Goal: Transaction & Acquisition: Purchase product/service

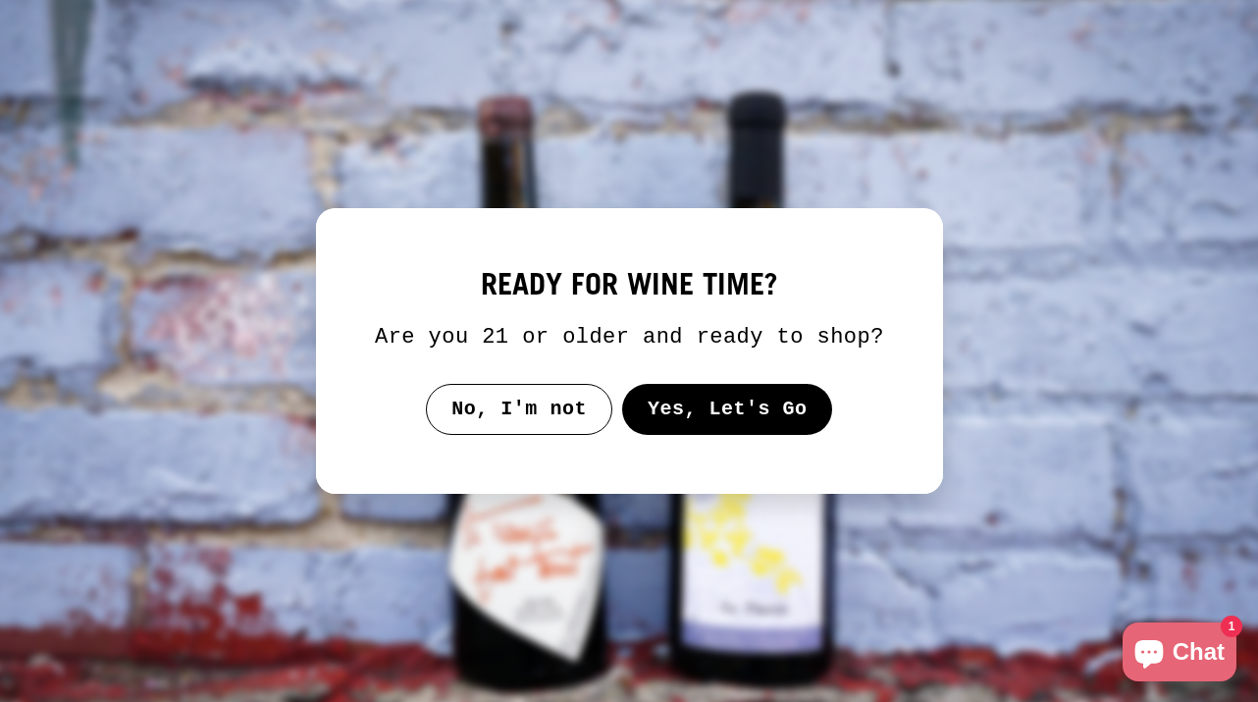
click at [722, 432] on button "Yes, Let's Go" at bounding box center [726, 409] width 211 height 51
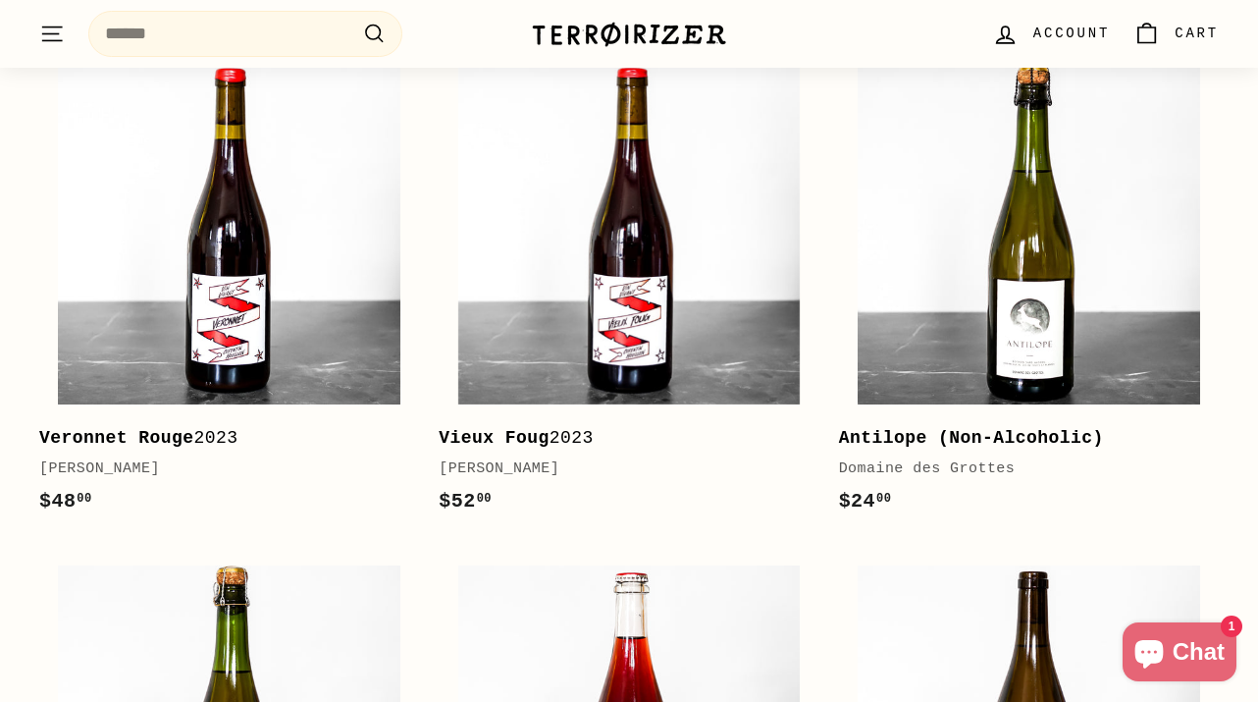
scroll to position [976, 0]
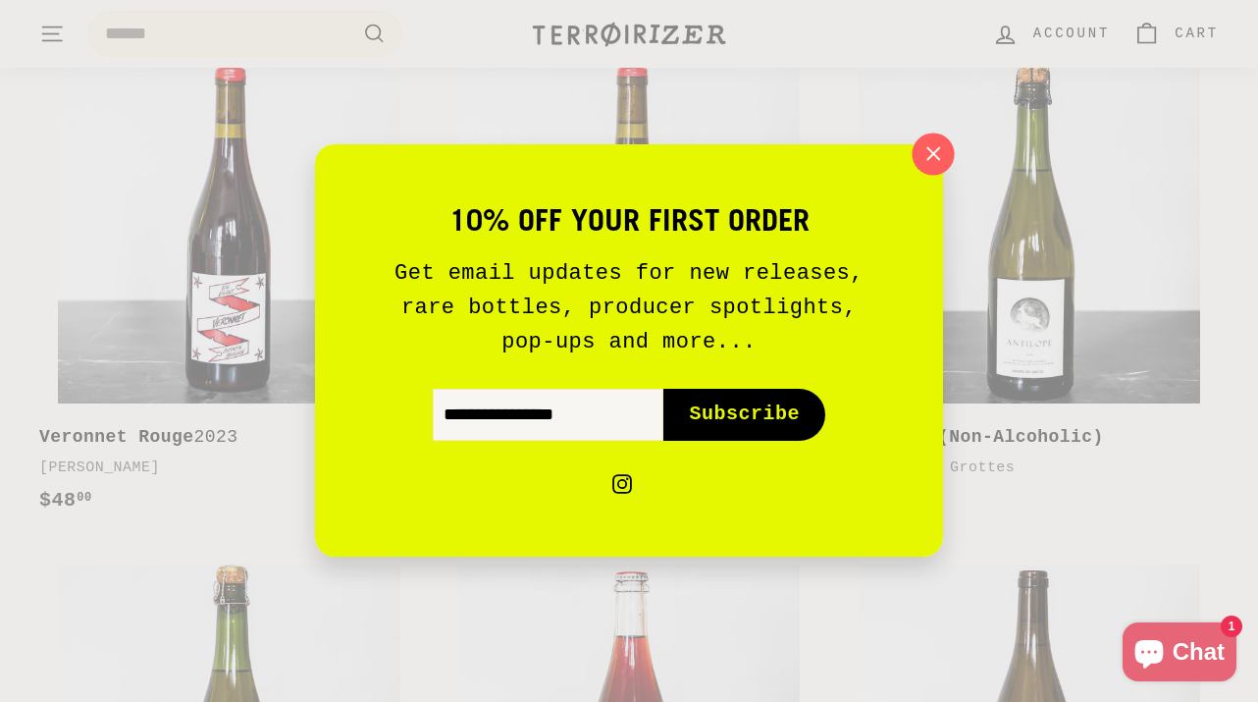
click at [938, 156] on icon "button" at bounding box center [933, 153] width 29 height 29
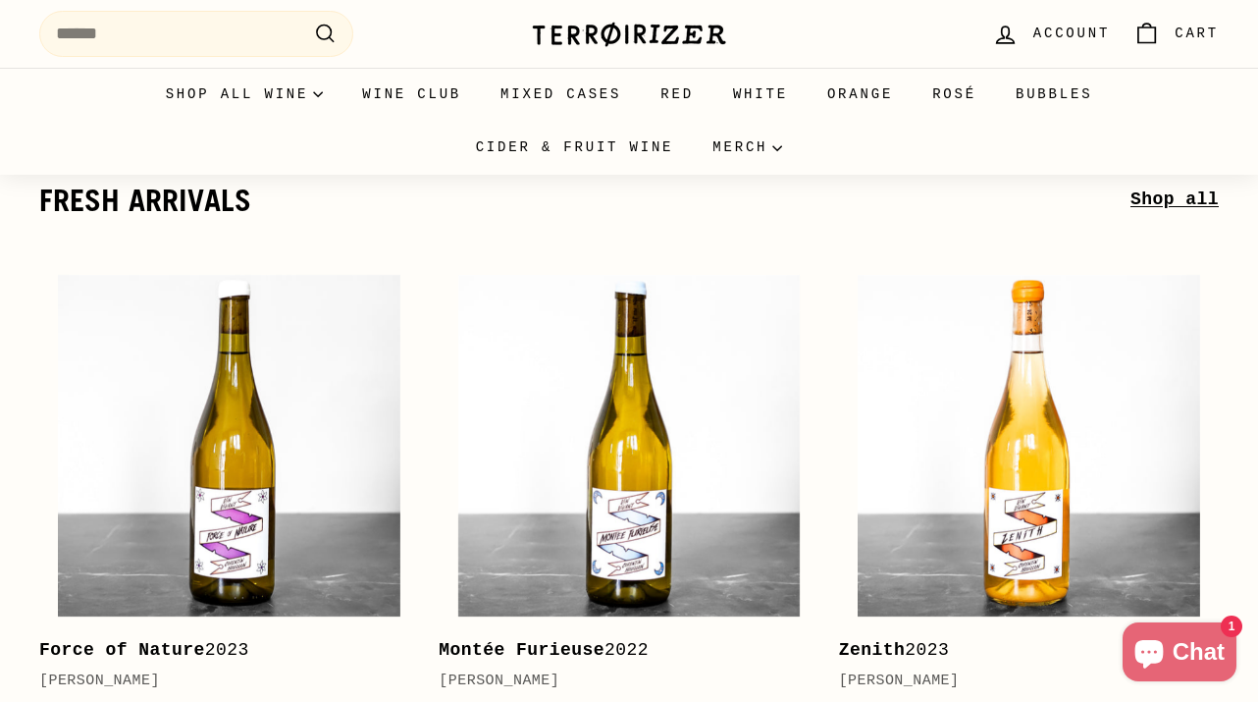
scroll to position [0, 0]
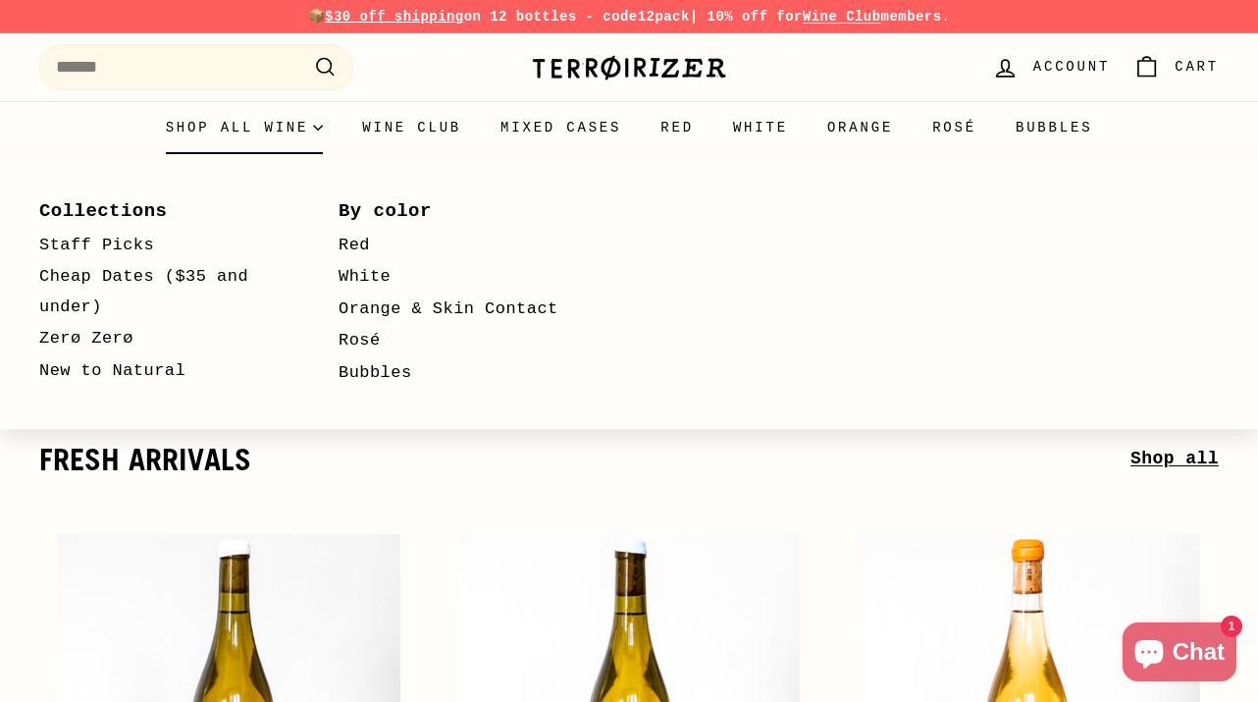
click at [284, 125] on summary "Shop all wine" at bounding box center [244, 127] width 197 height 53
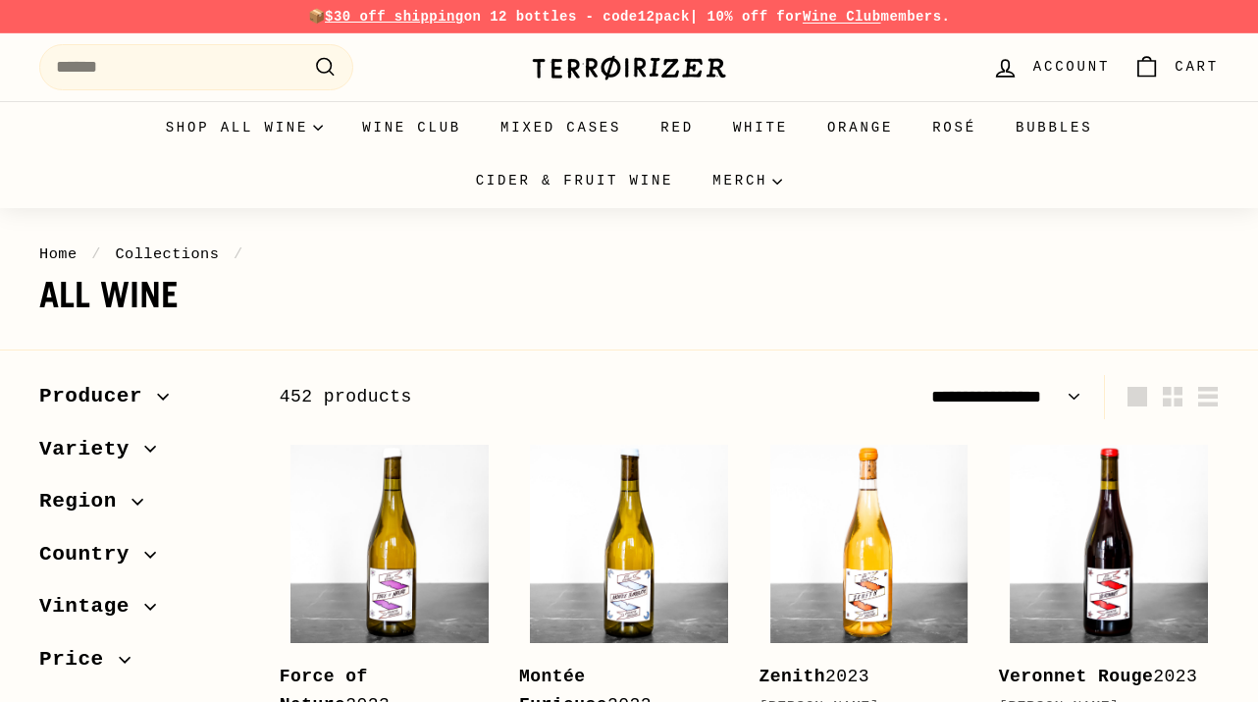
select select "**********"
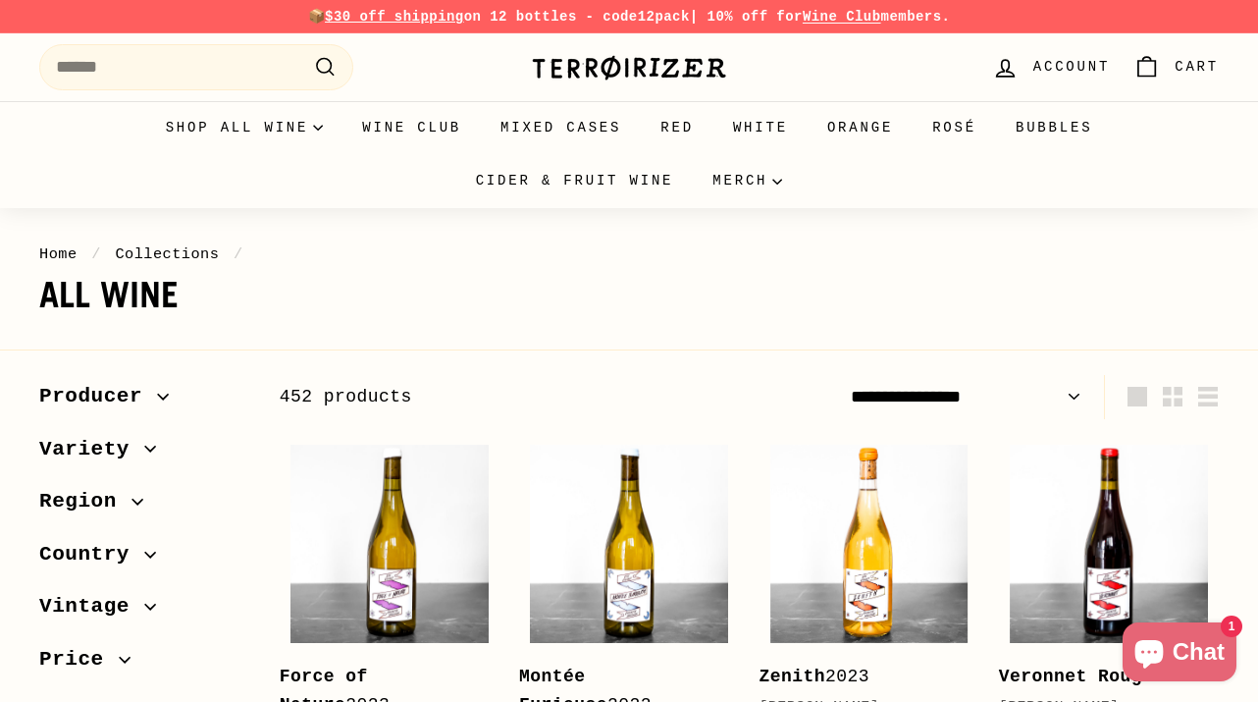
click at [124, 565] on span "Country" at bounding box center [91, 554] width 105 height 33
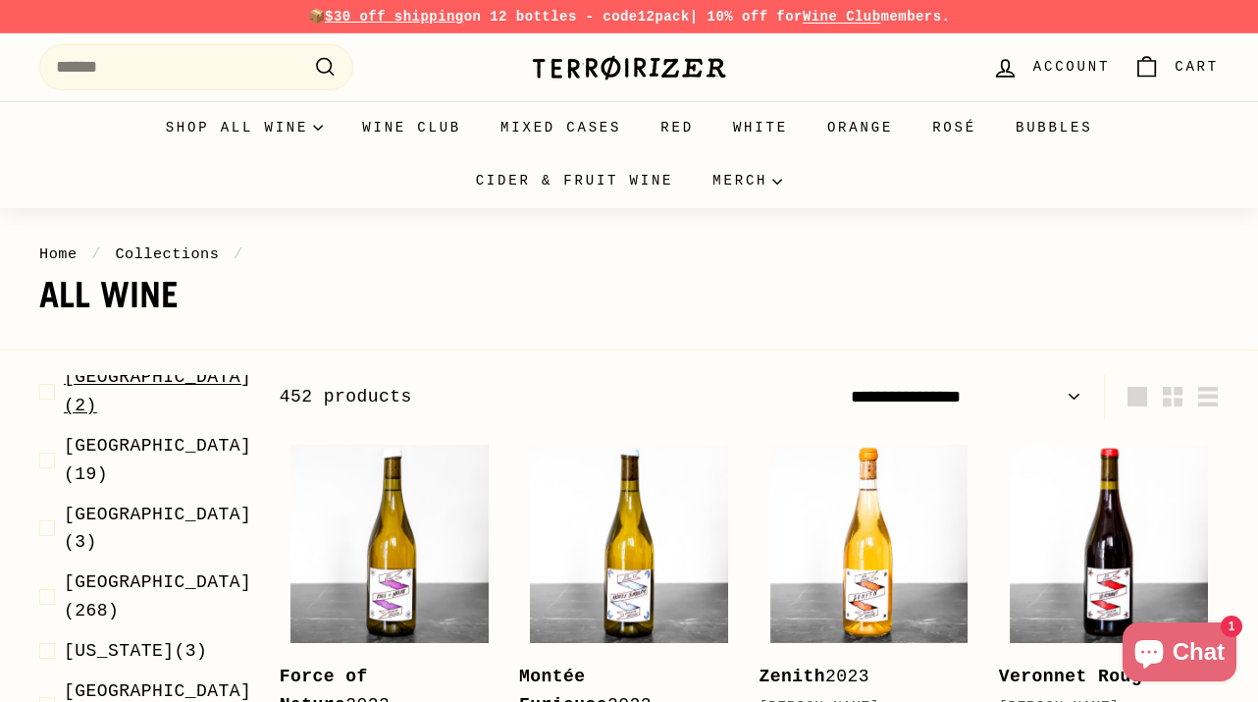
scroll to position [254, 0]
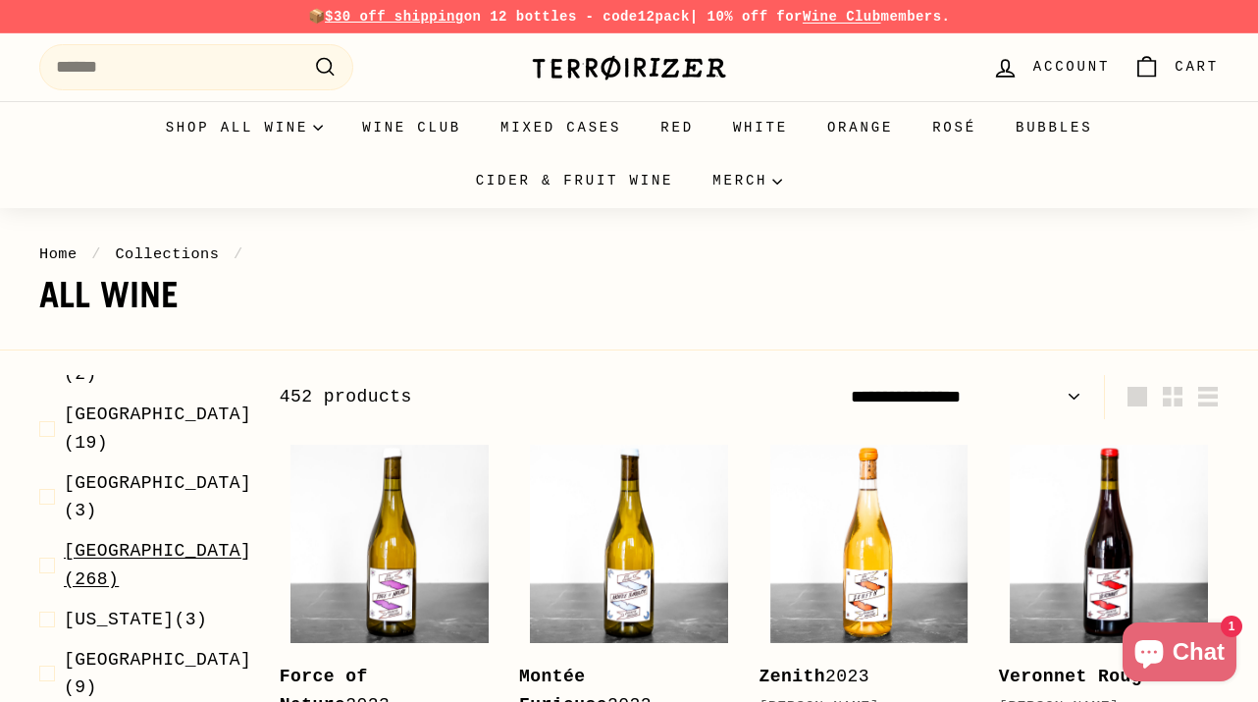
click at [141, 537] on span "France (268)" at bounding box center [157, 565] width 187 height 57
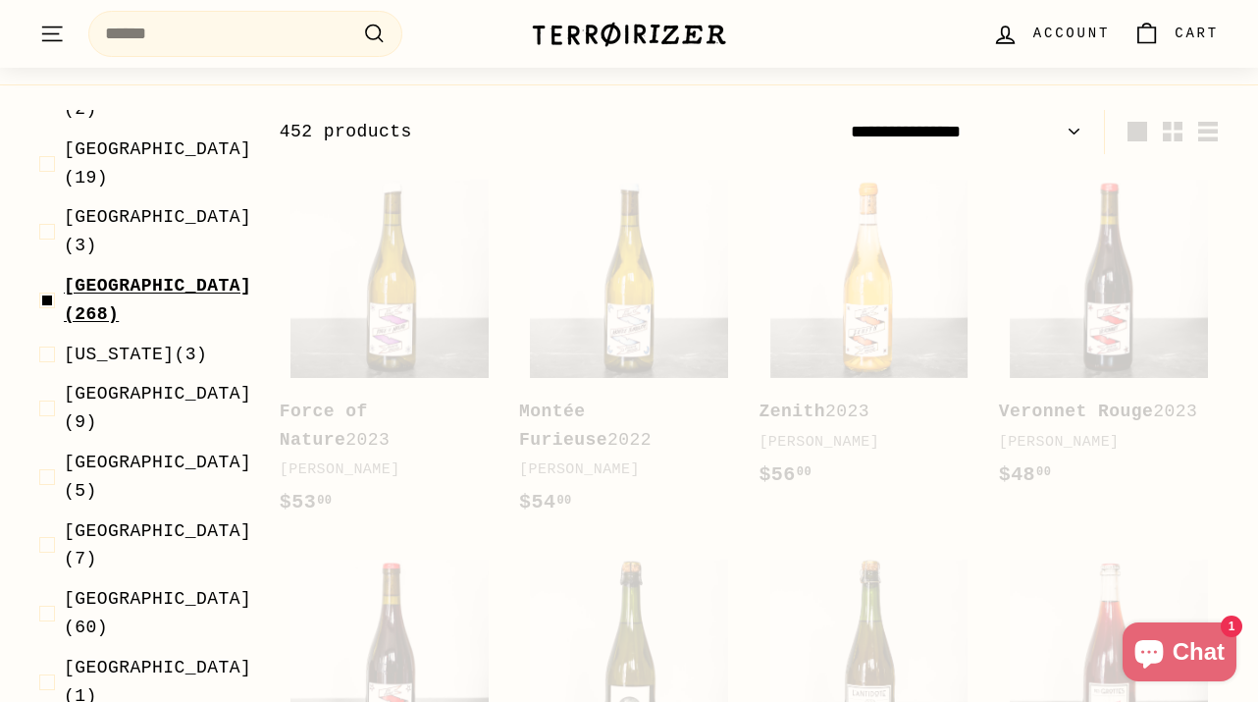
scroll to position [297, 0]
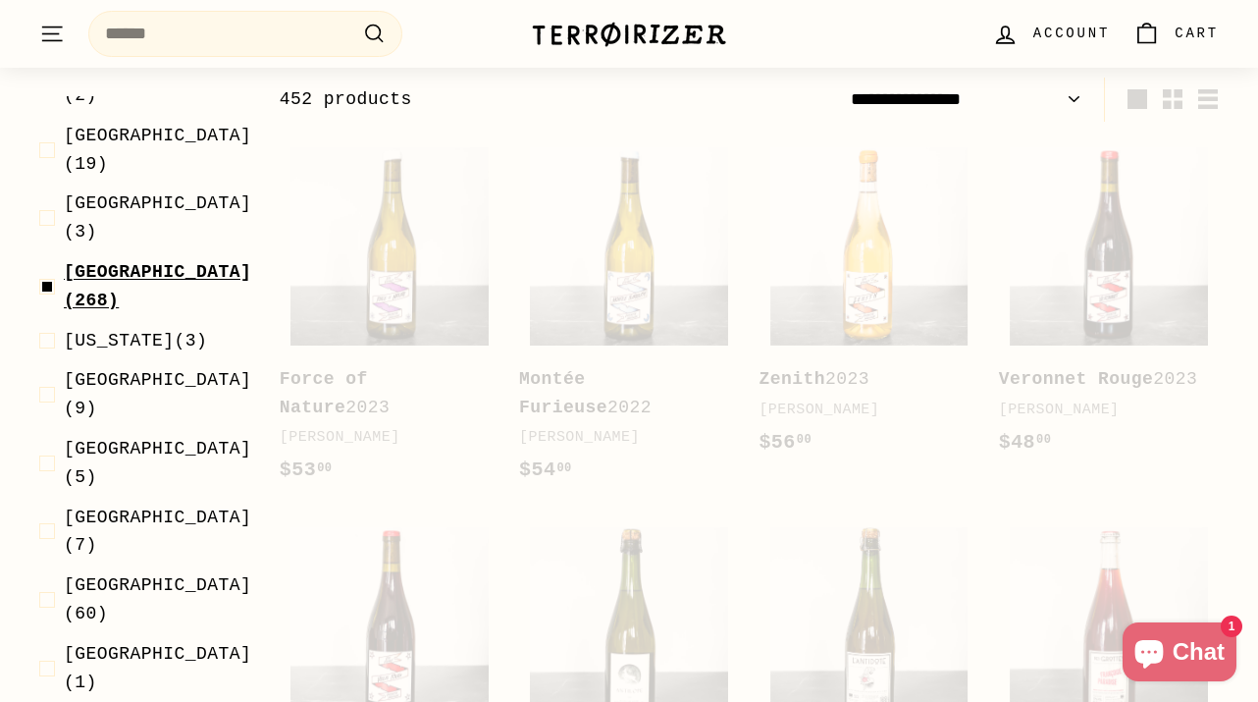
select select "**********"
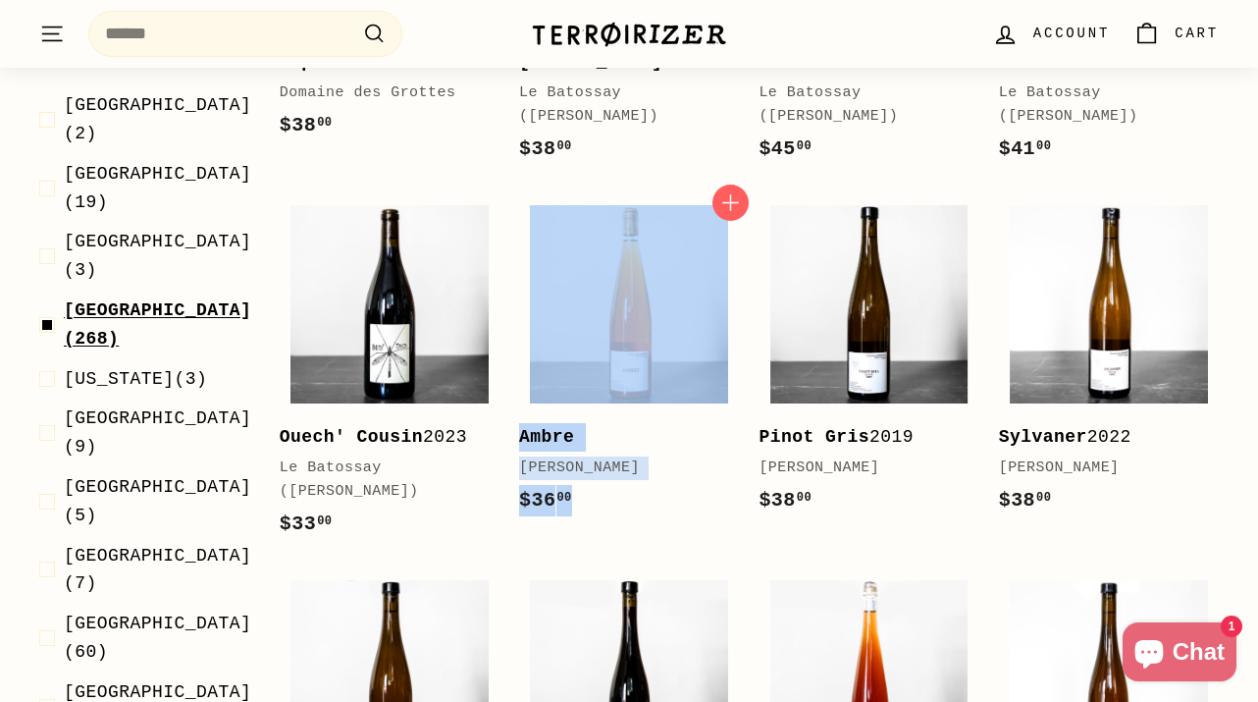
scroll to position [569, 0]
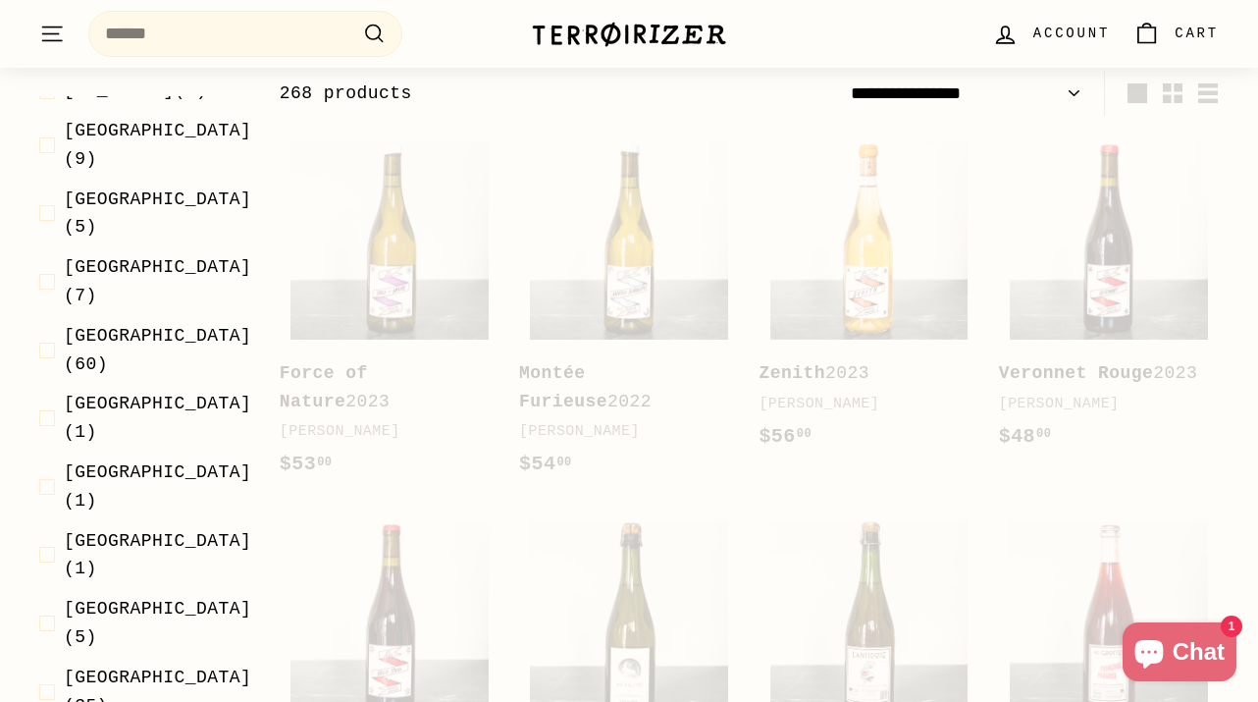
scroll to position [297, 0]
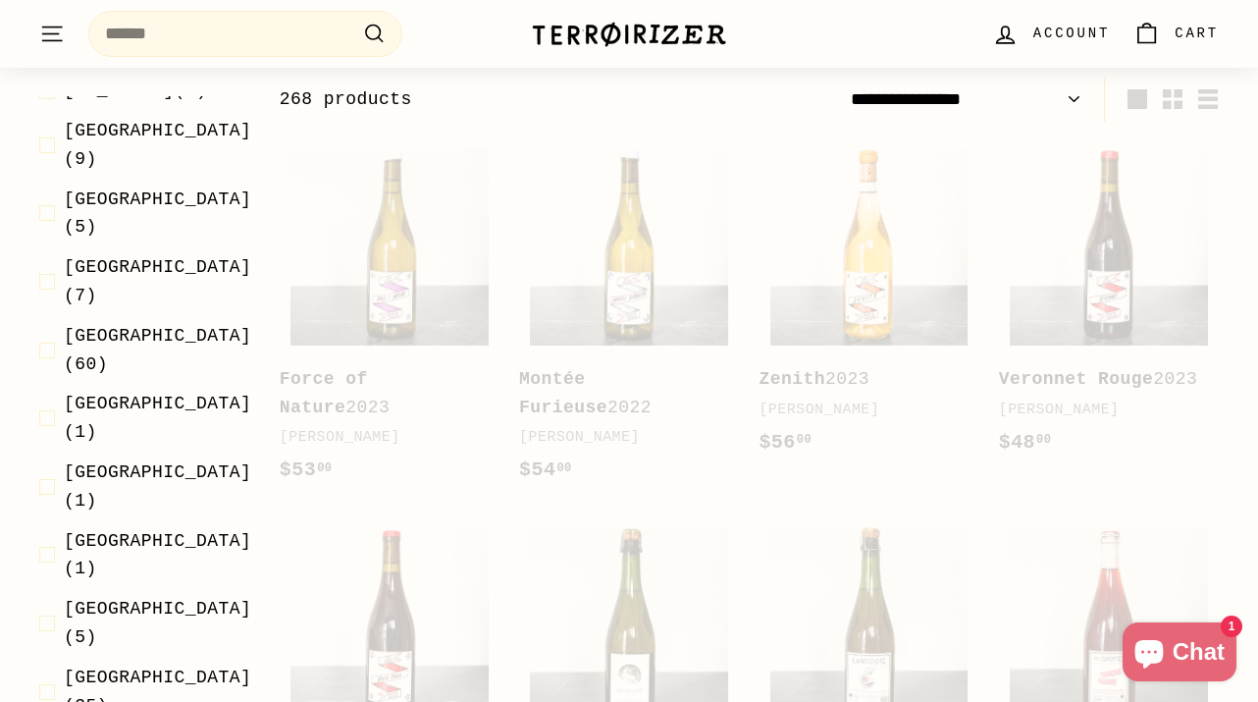
select select "**********"
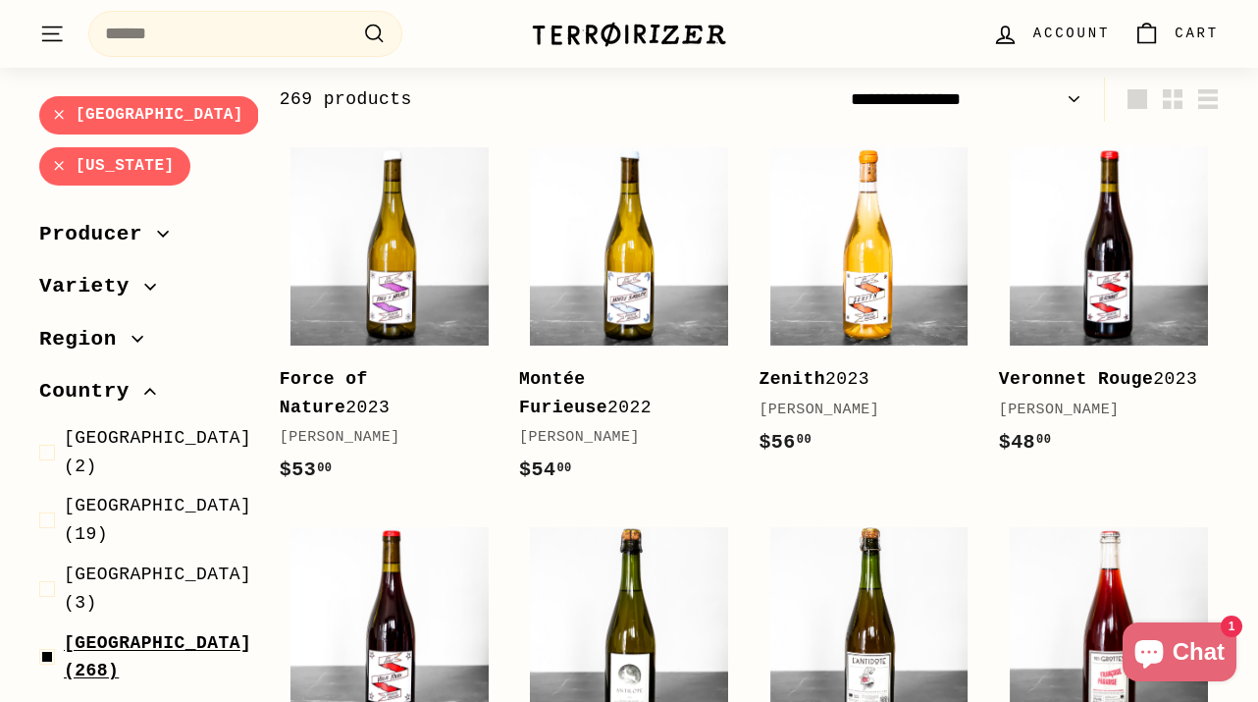
click at [137, 629] on span "France (268)" at bounding box center [157, 657] width 187 height 57
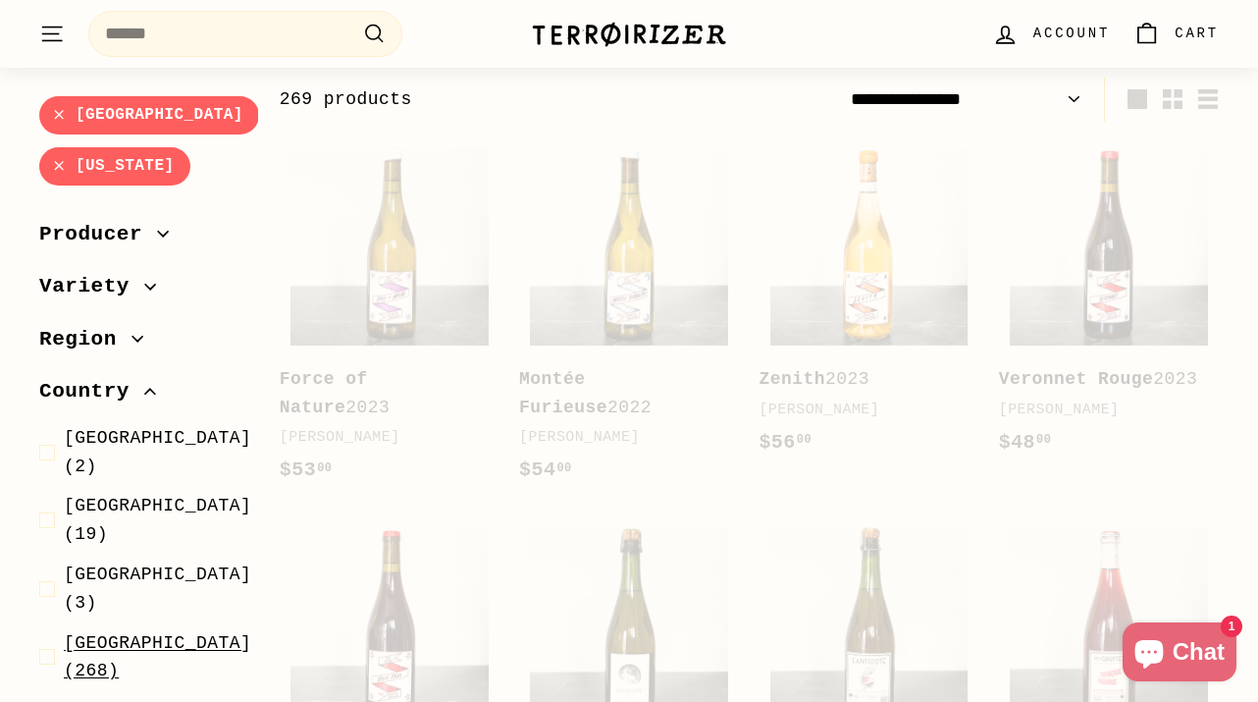
select select "**********"
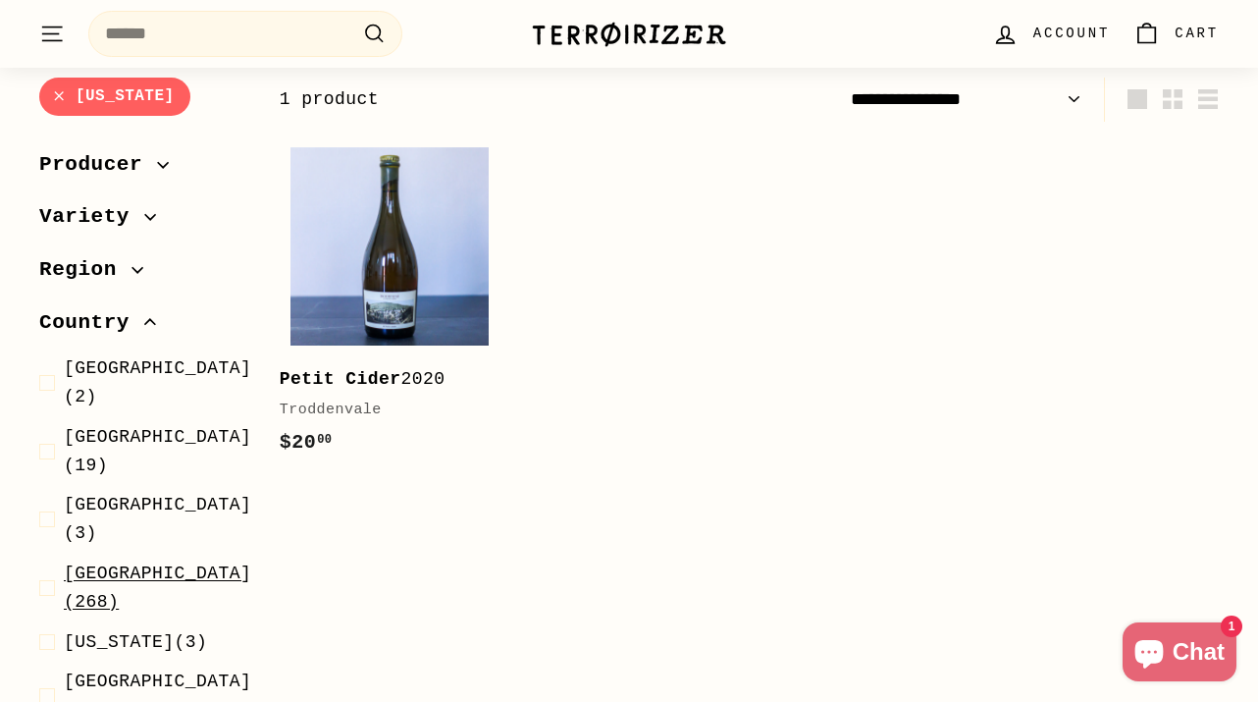
click at [138, 560] on span "France (268)" at bounding box center [157, 588] width 187 height 57
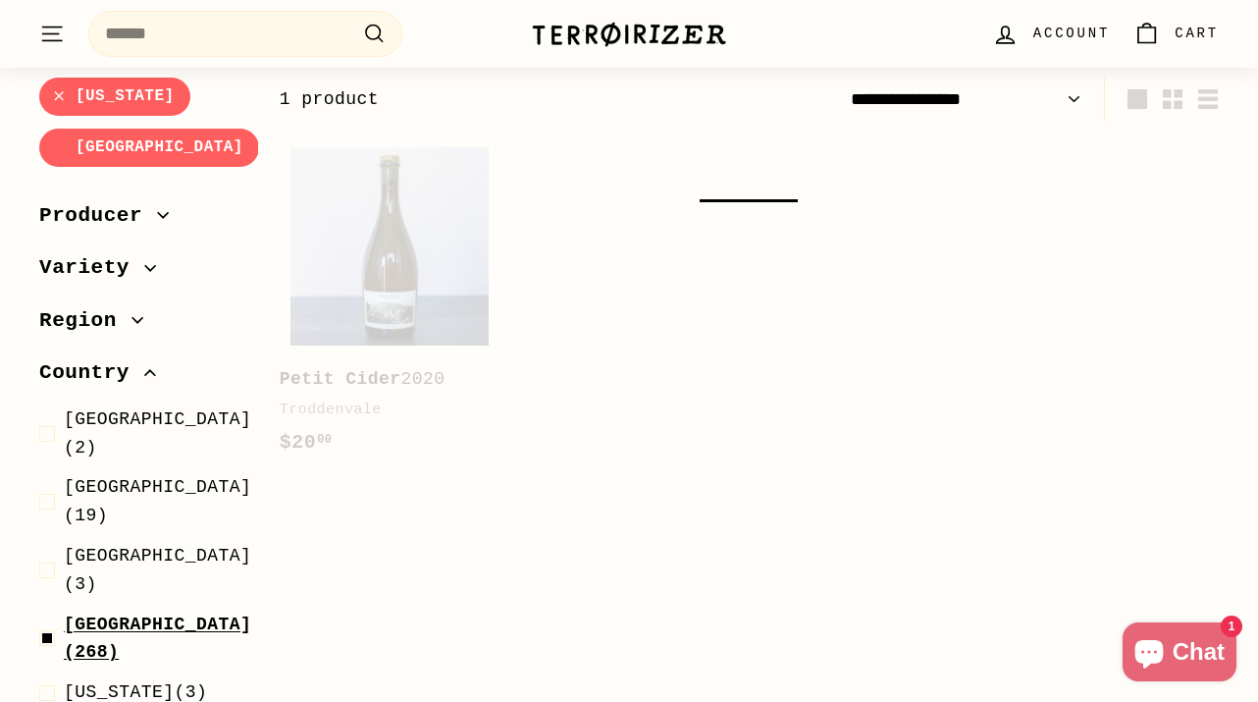
select select "**********"
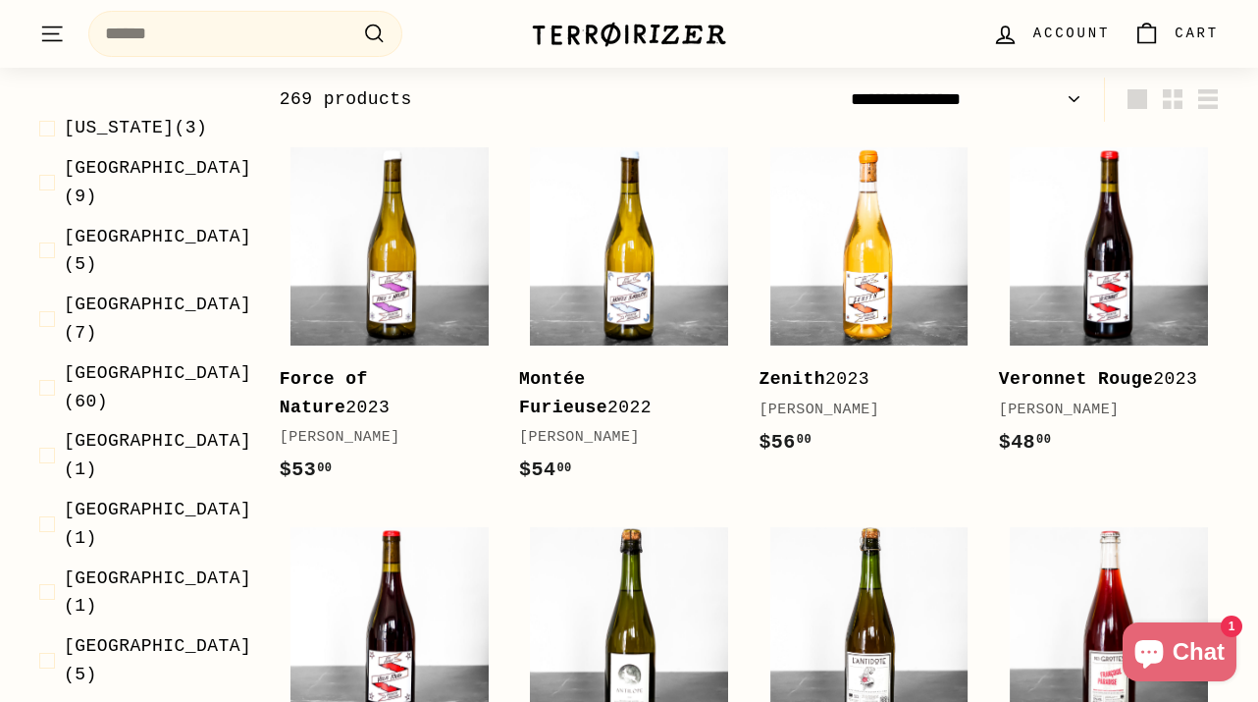
scroll to position [620, 0]
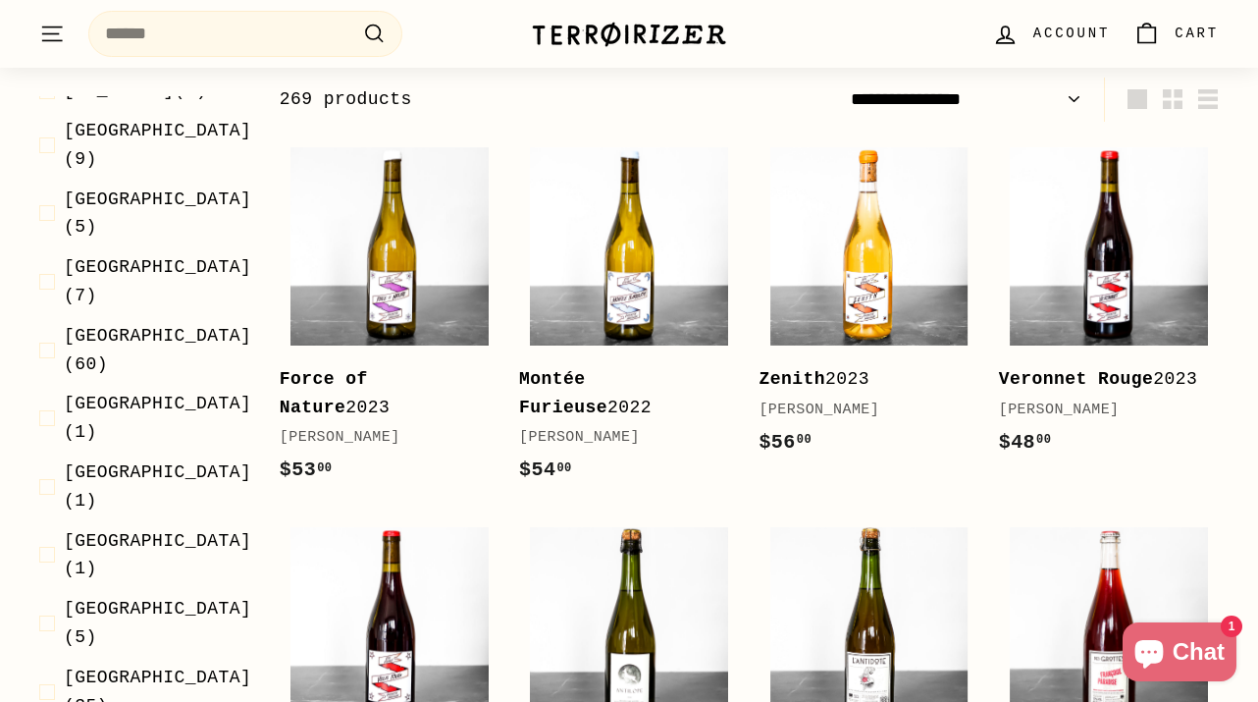
select select "**********"
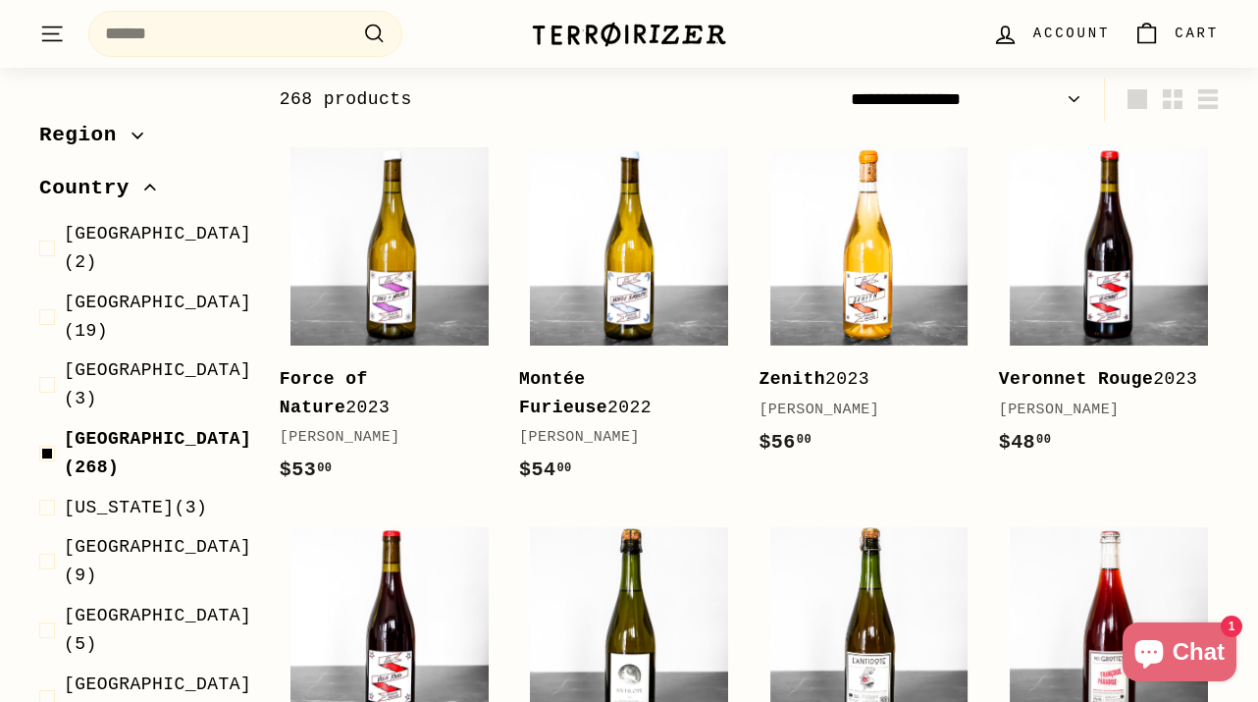
scroll to position [111, 0]
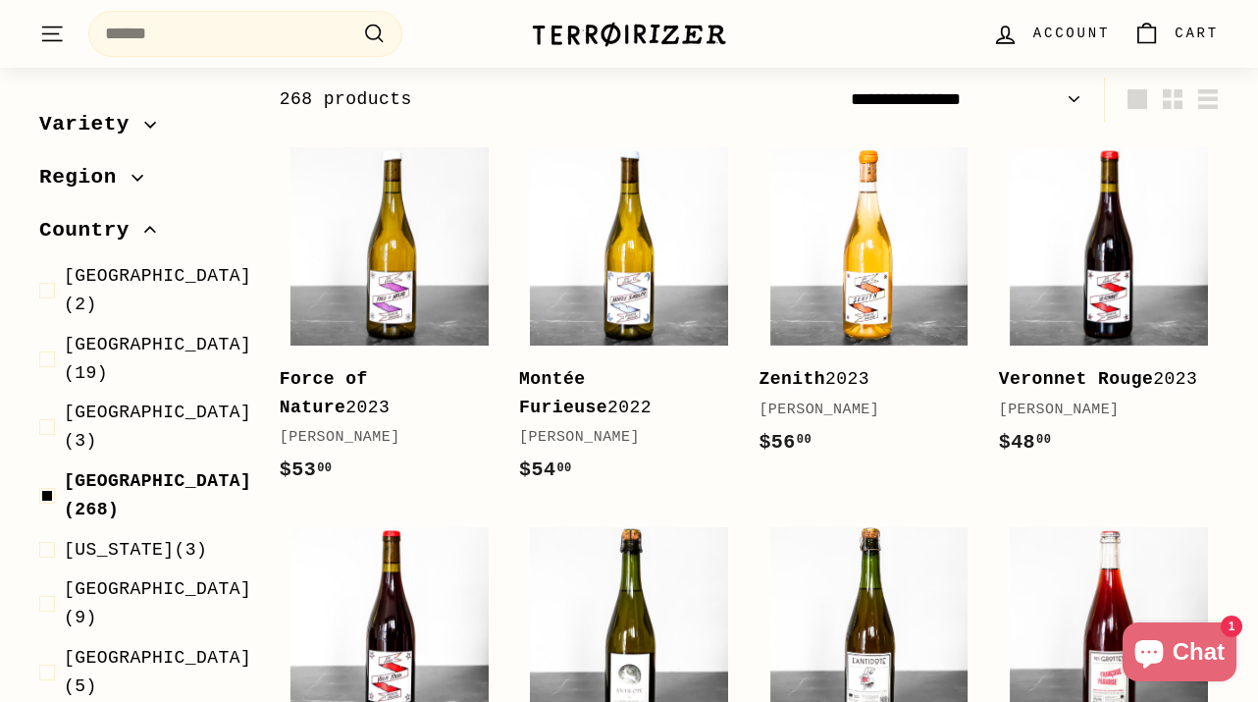
click at [137, 172] on icon "button" at bounding box center [138, 178] width 12 height 12
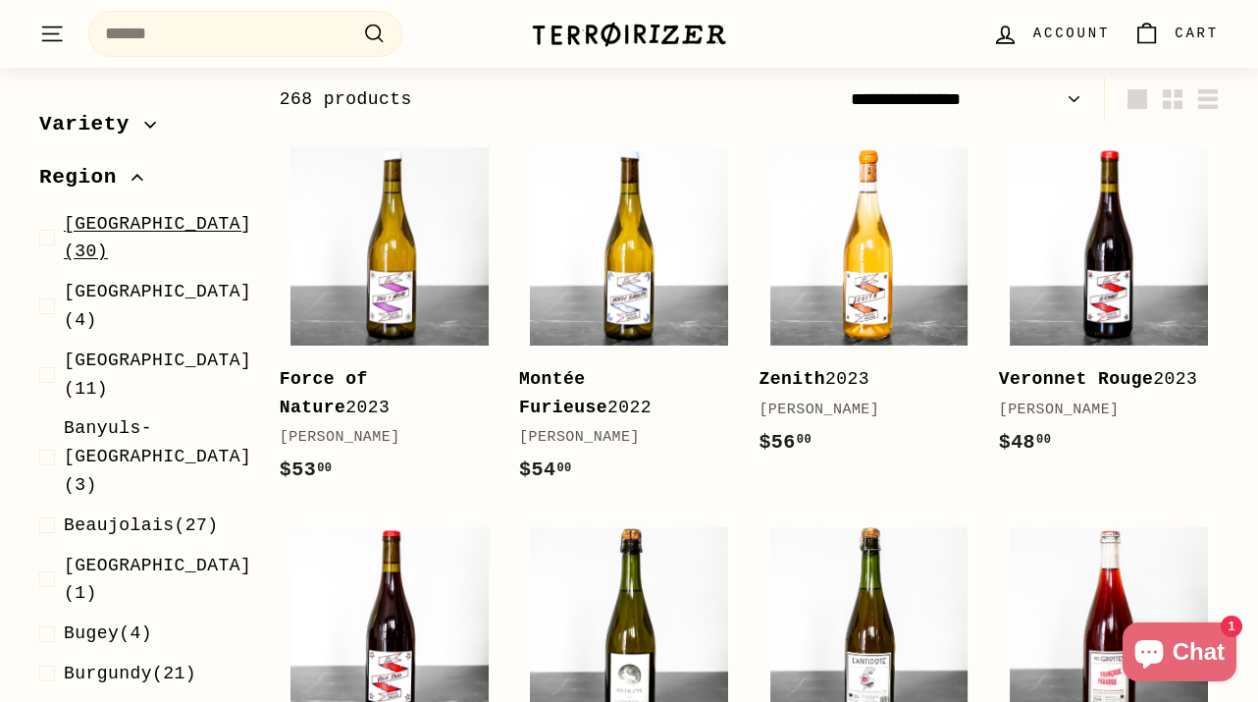
click at [131, 225] on span "Alsace (30)" at bounding box center [157, 238] width 187 height 57
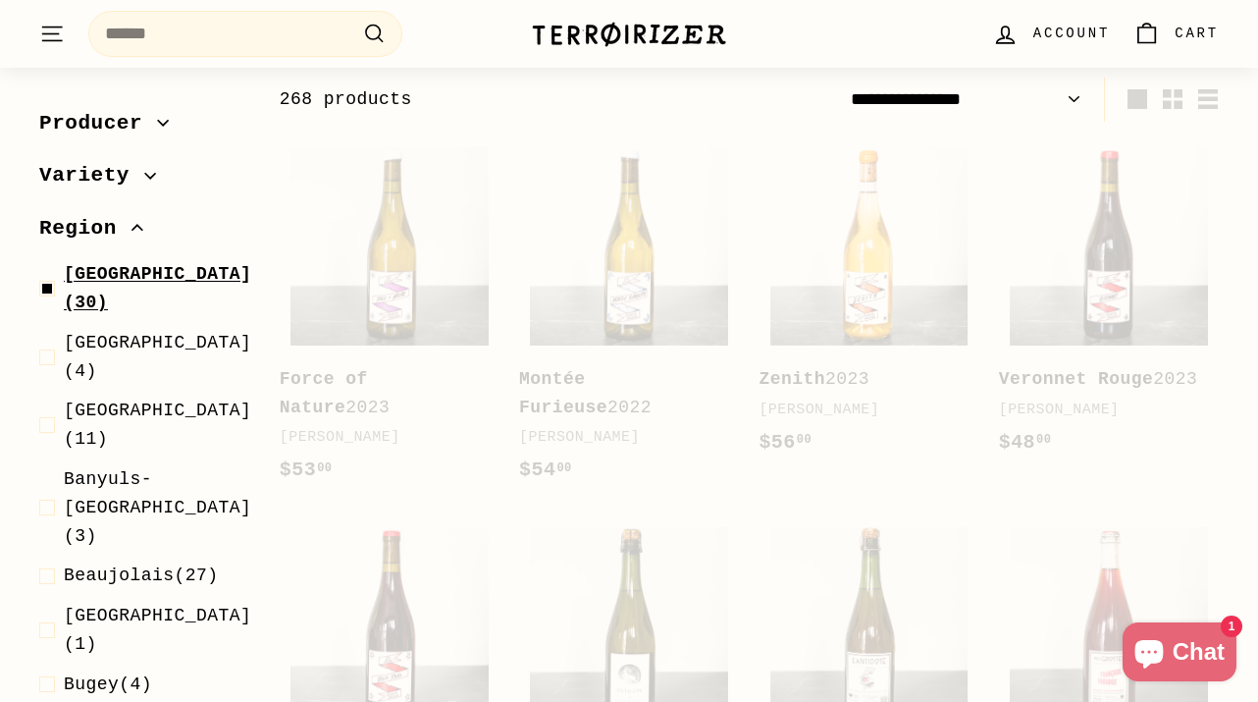
scroll to position [162, 0]
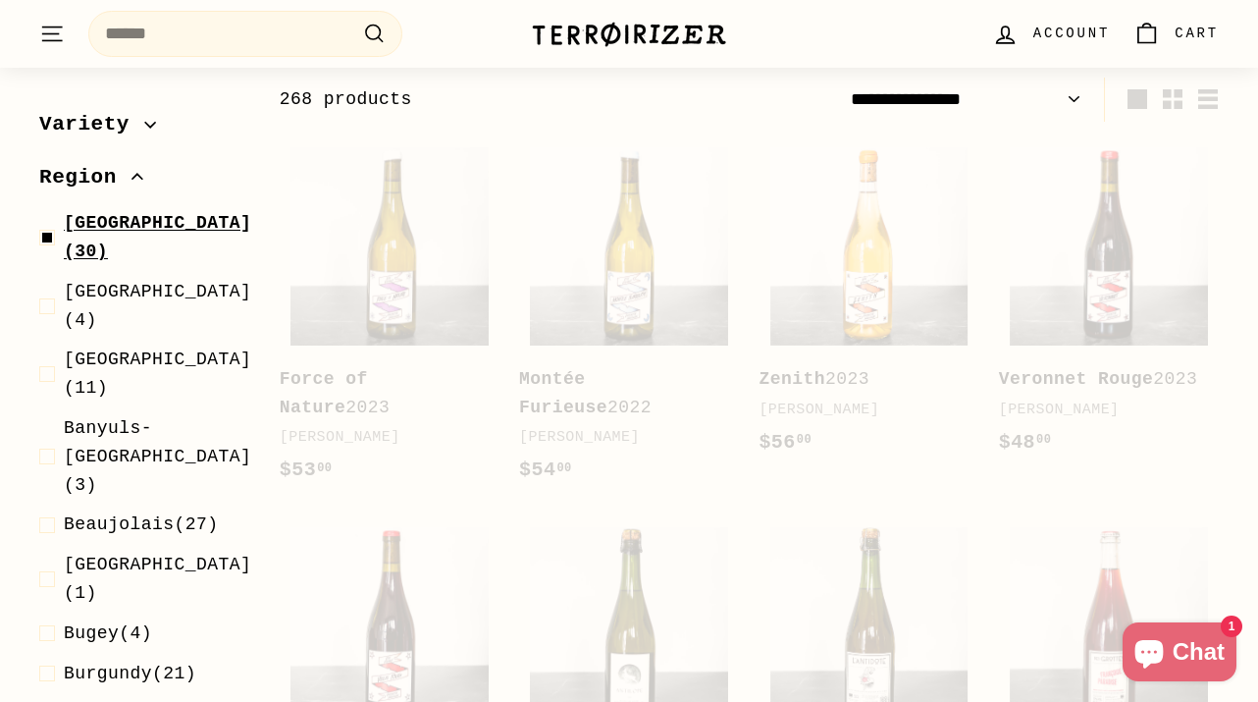
select select "**********"
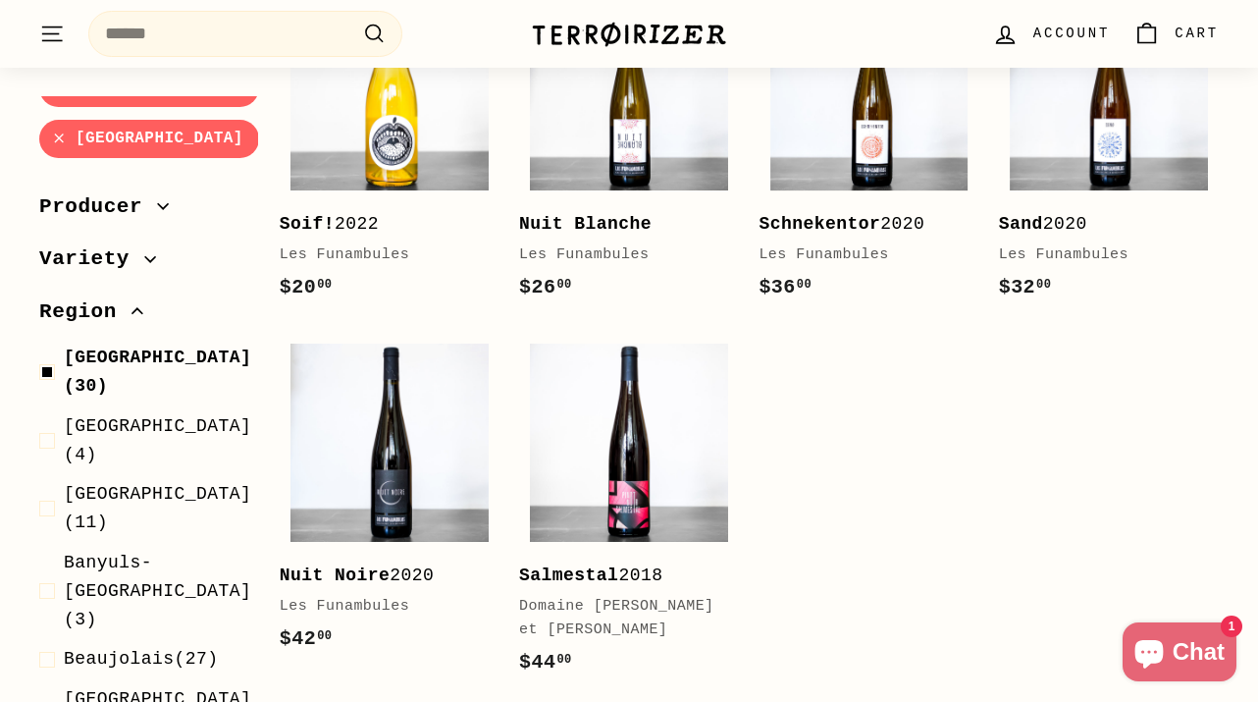
scroll to position [2728, 0]
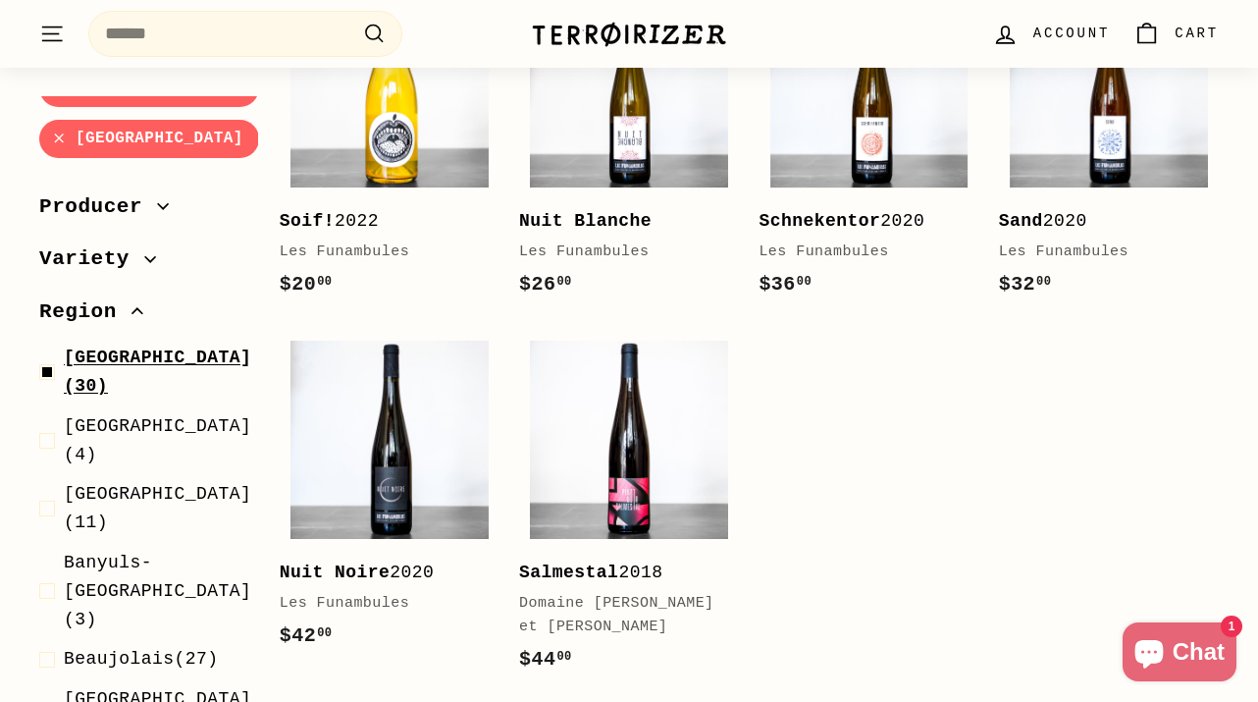
click at [94, 359] on span "Alsace" at bounding box center [157, 358] width 187 height 20
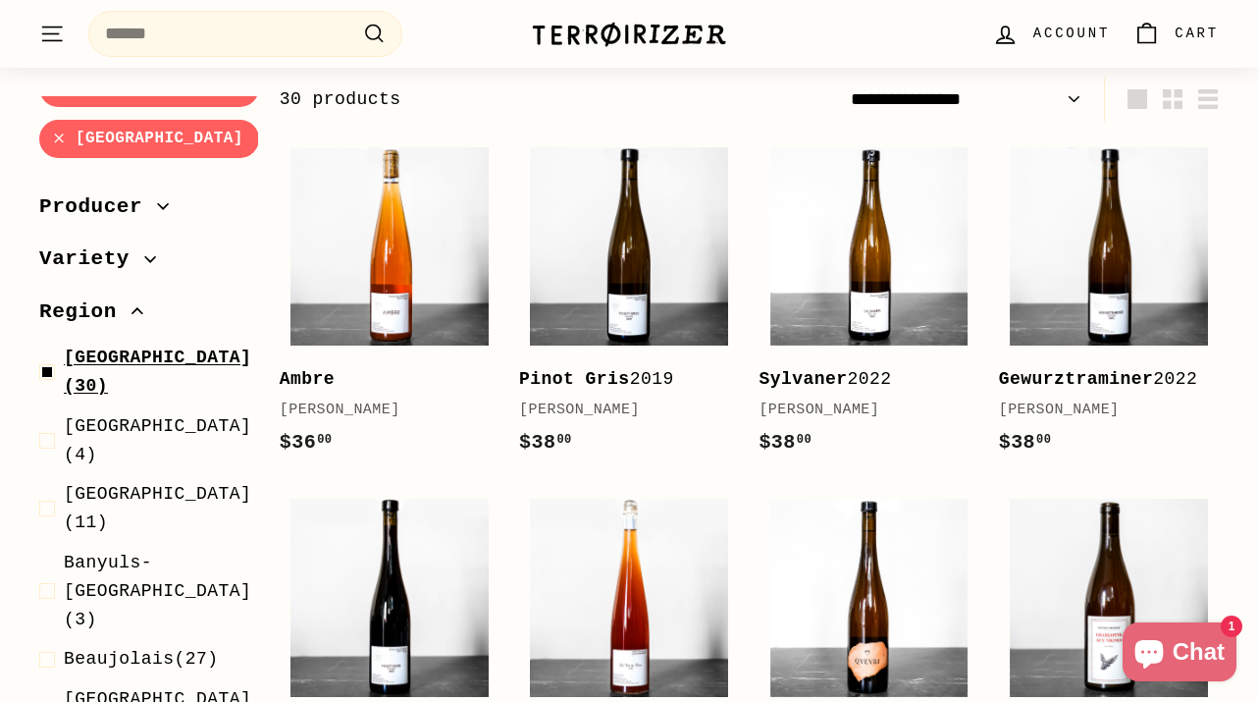
select select "**********"
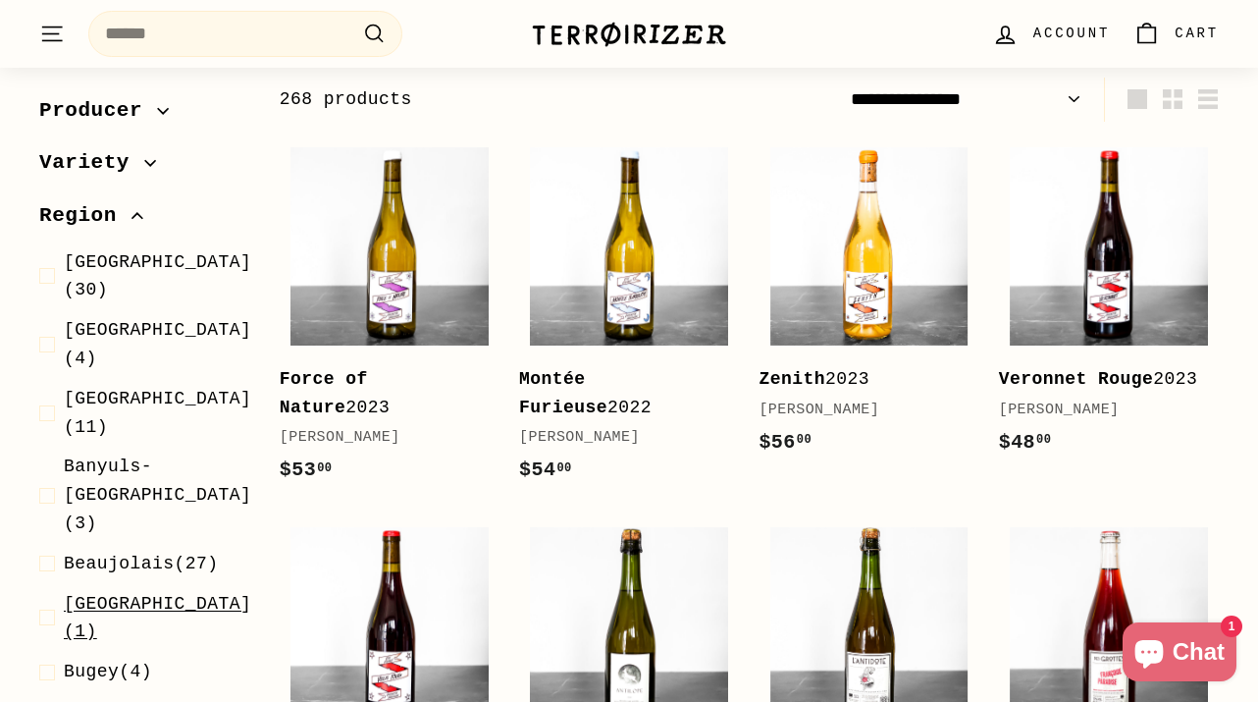
scroll to position [74, 0]
click at [142, 592] on span "Bordeaux" at bounding box center [157, 602] width 187 height 20
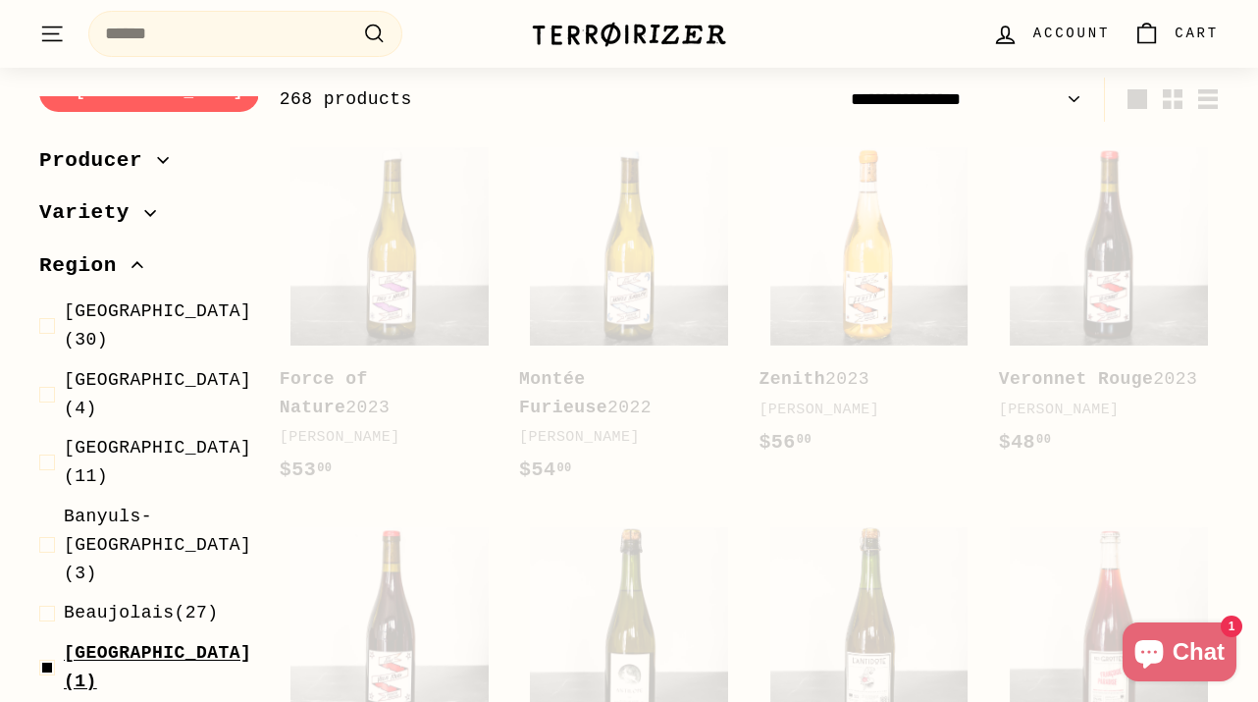
scroll to position [125, 0]
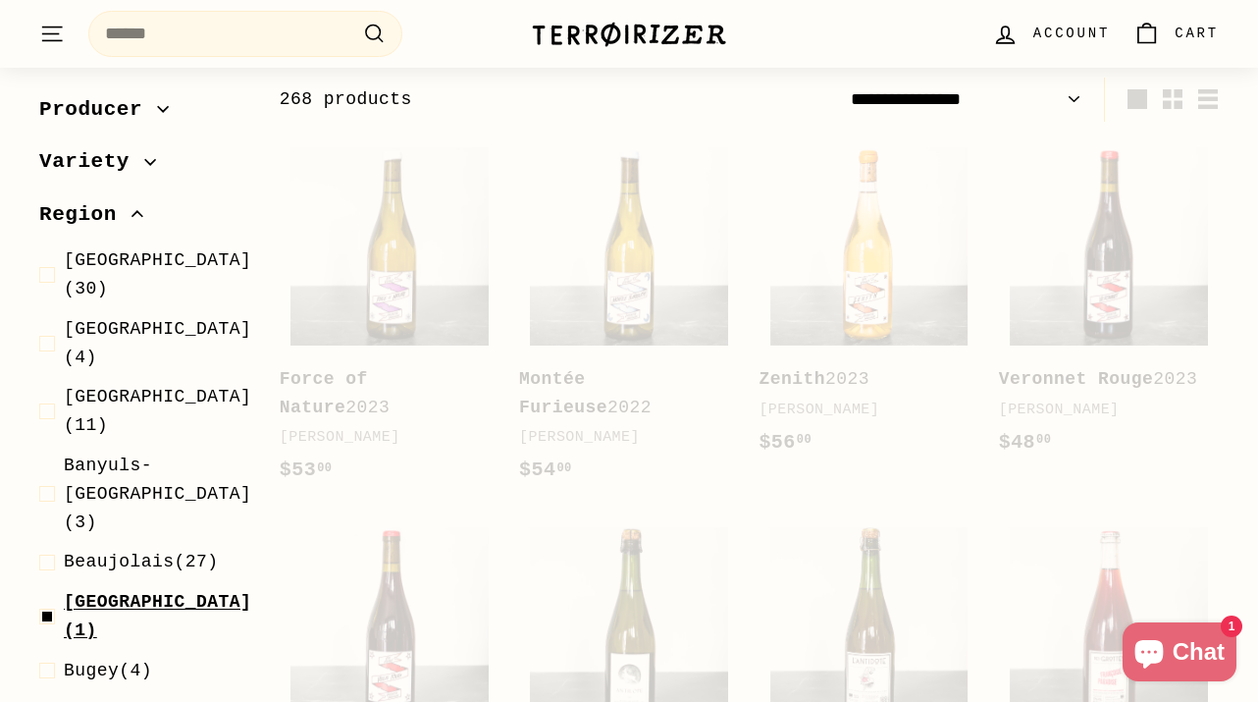
select select "**********"
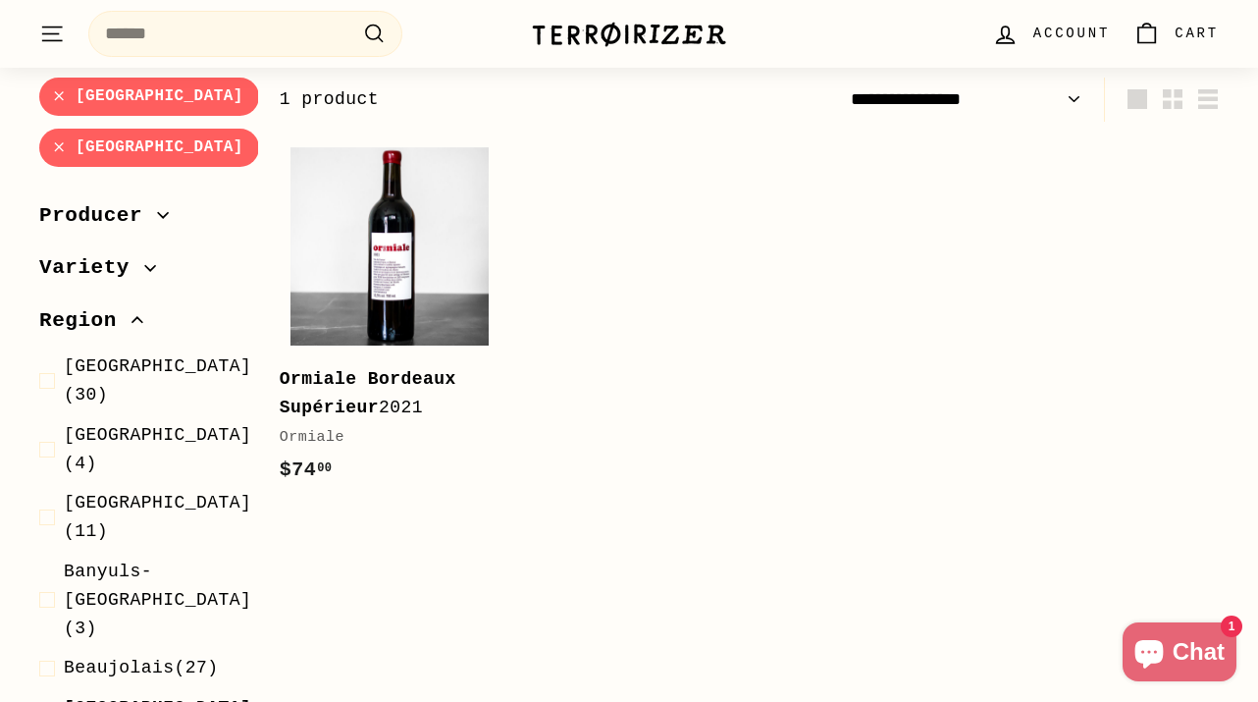
click at [128, 698] on span "Bordeaux" at bounding box center [157, 708] width 187 height 20
select select "**********"
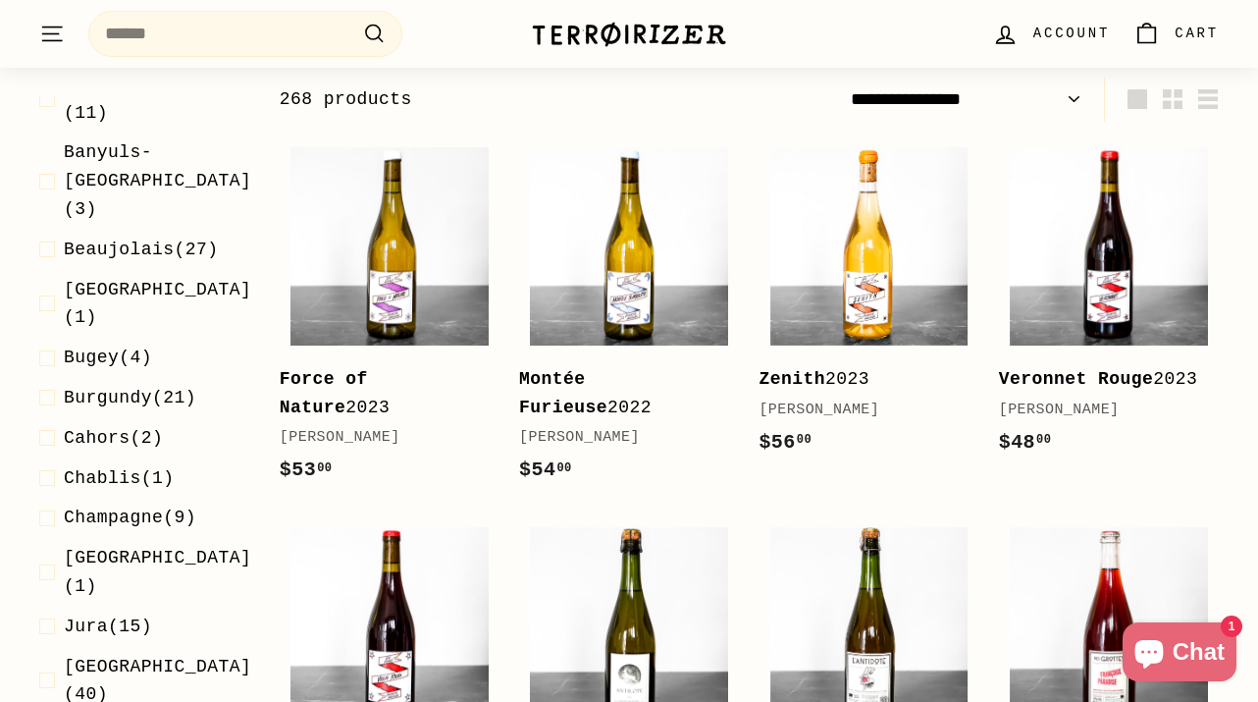
scroll to position [394, 0]
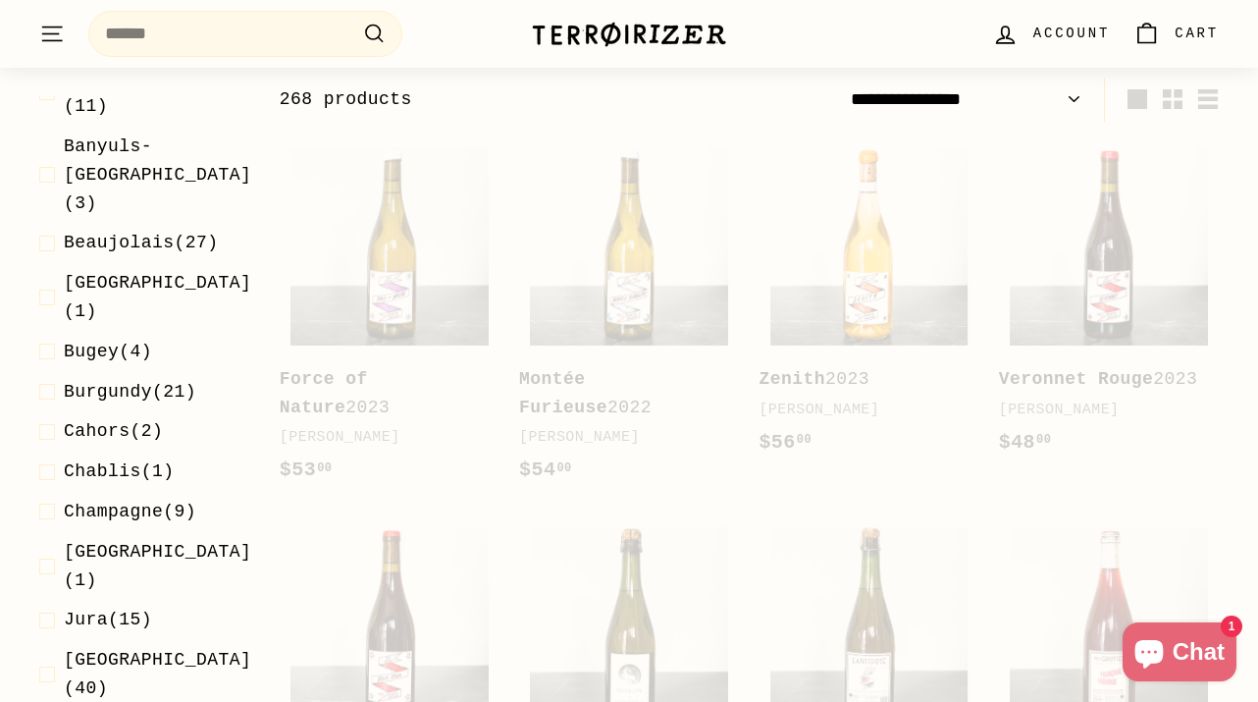
select select "**********"
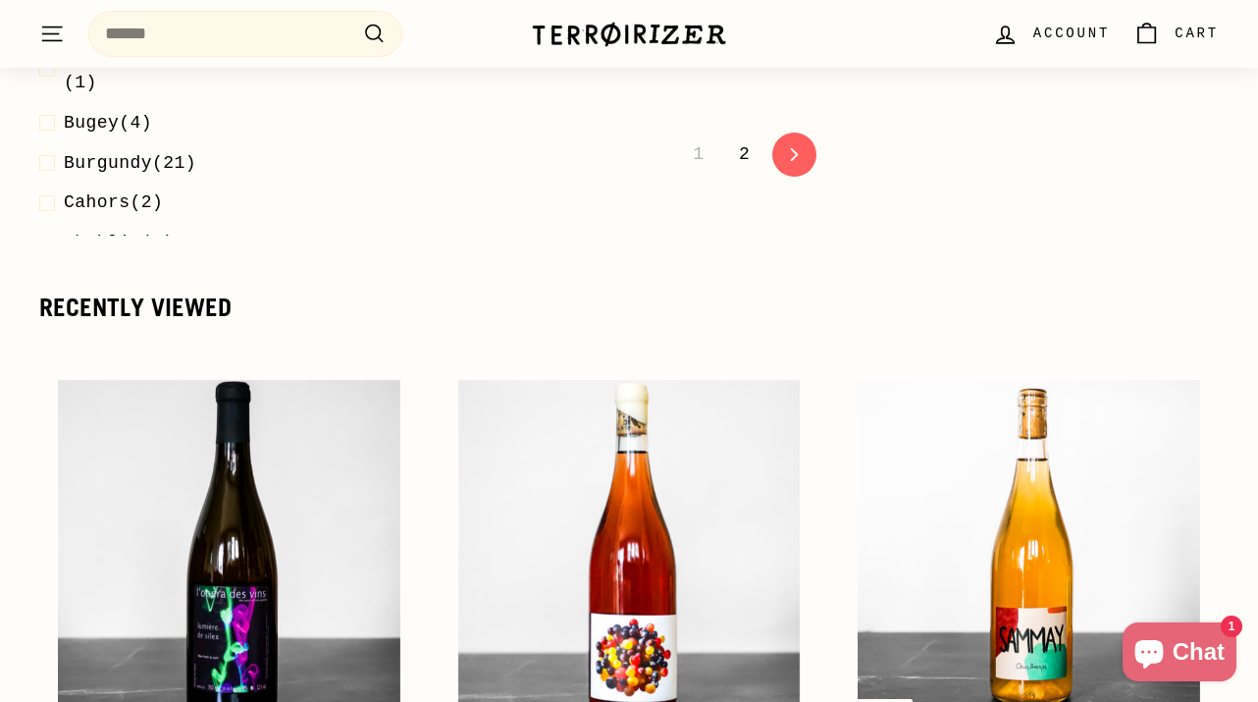
scroll to position [4386, 0]
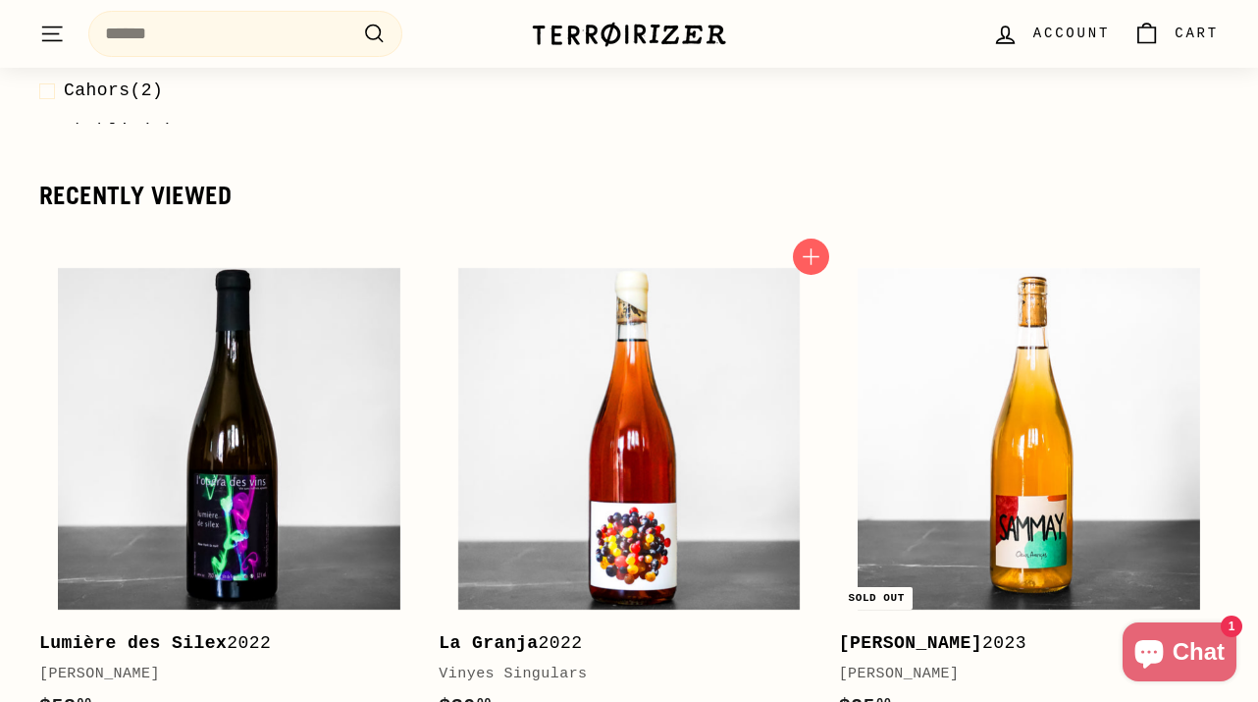
click at [526, 633] on b "La Granja" at bounding box center [488, 643] width 99 height 20
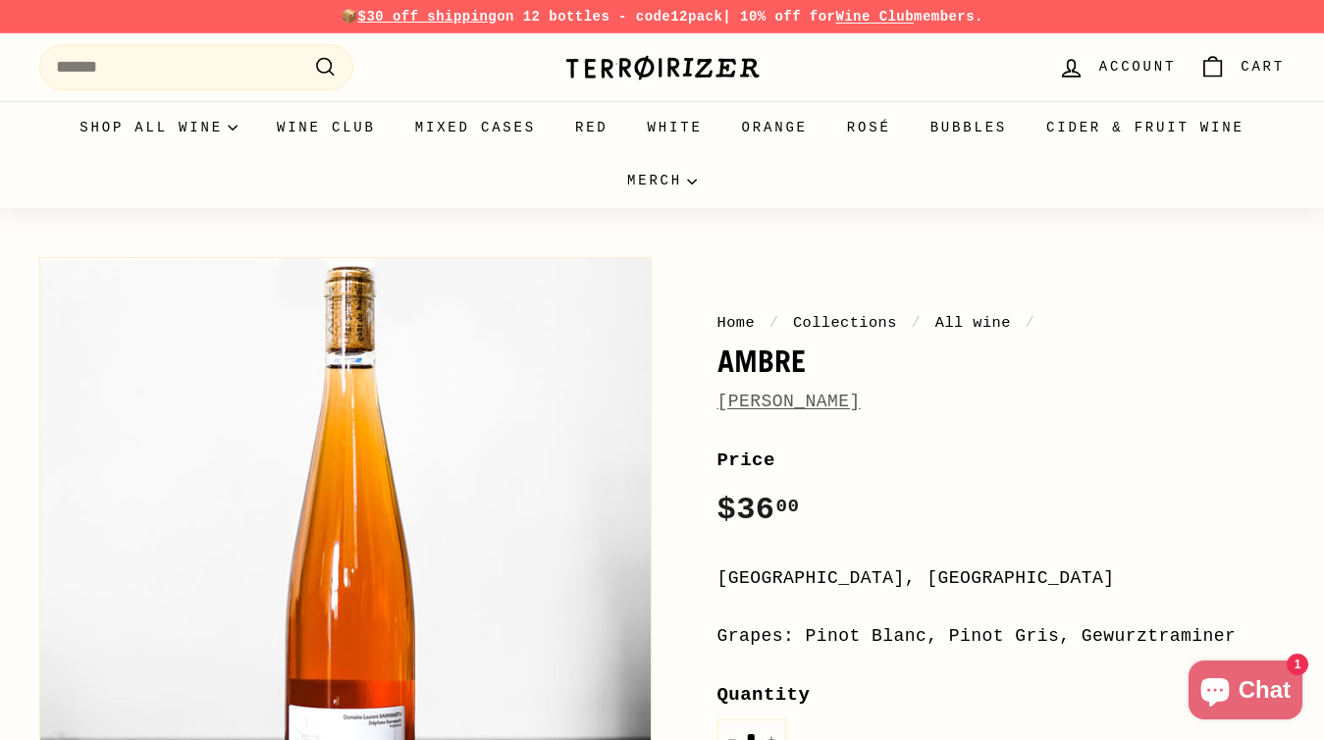
click at [796, 406] on link "Laurent Bannwarth" at bounding box center [789, 402] width 143 height 20
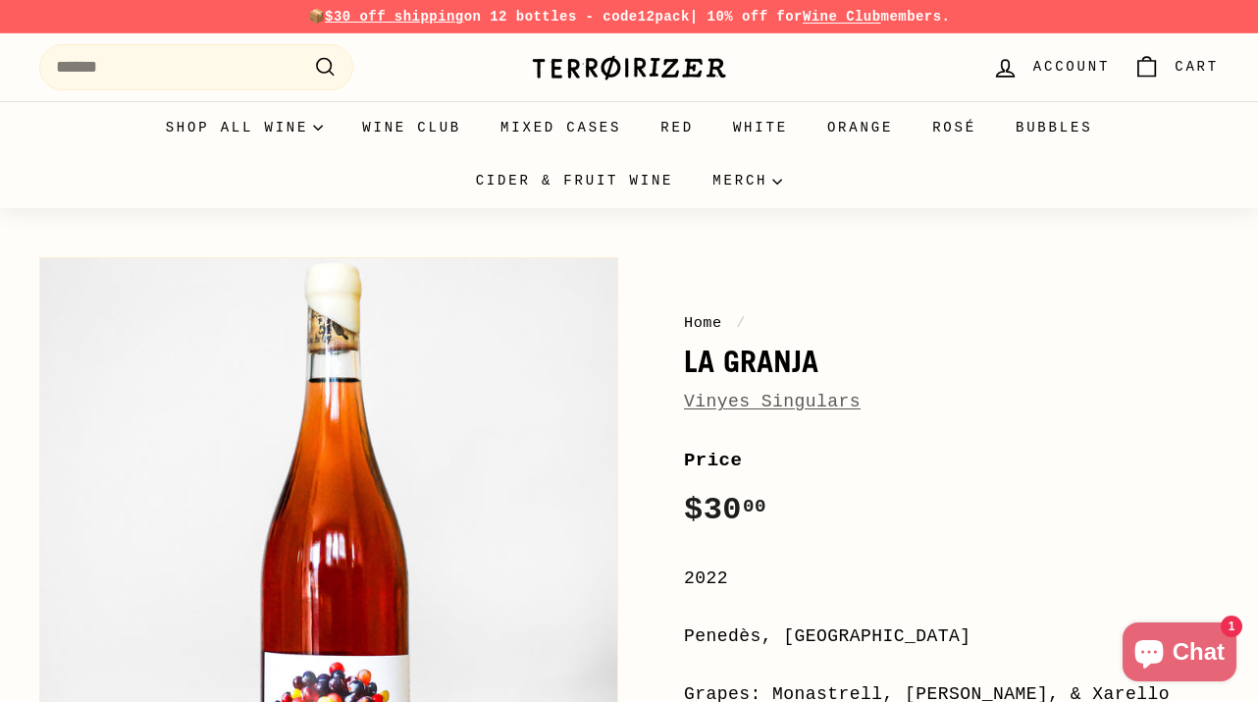
click at [741, 404] on link "Vinyes Singulars" at bounding box center [772, 402] width 177 height 20
click at [758, 401] on link "Vinyes Singulars" at bounding box center [772, 402] width 177 height 20
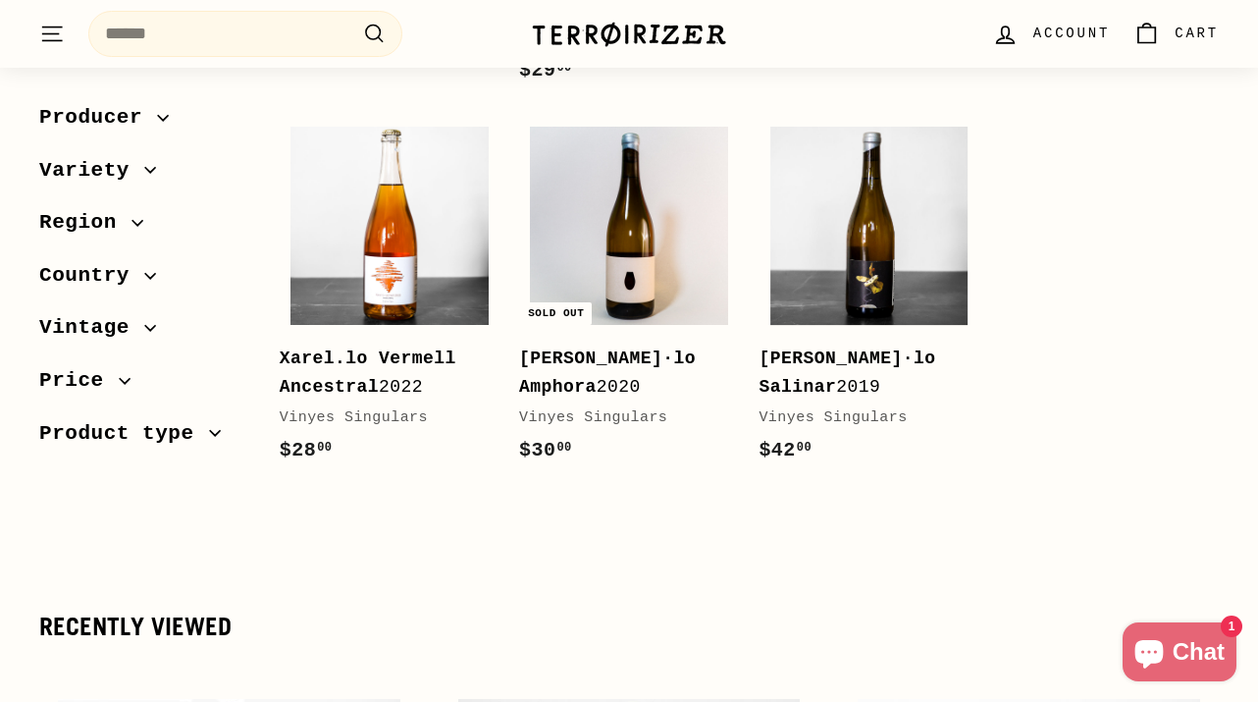
scroll to position [2561, 0]
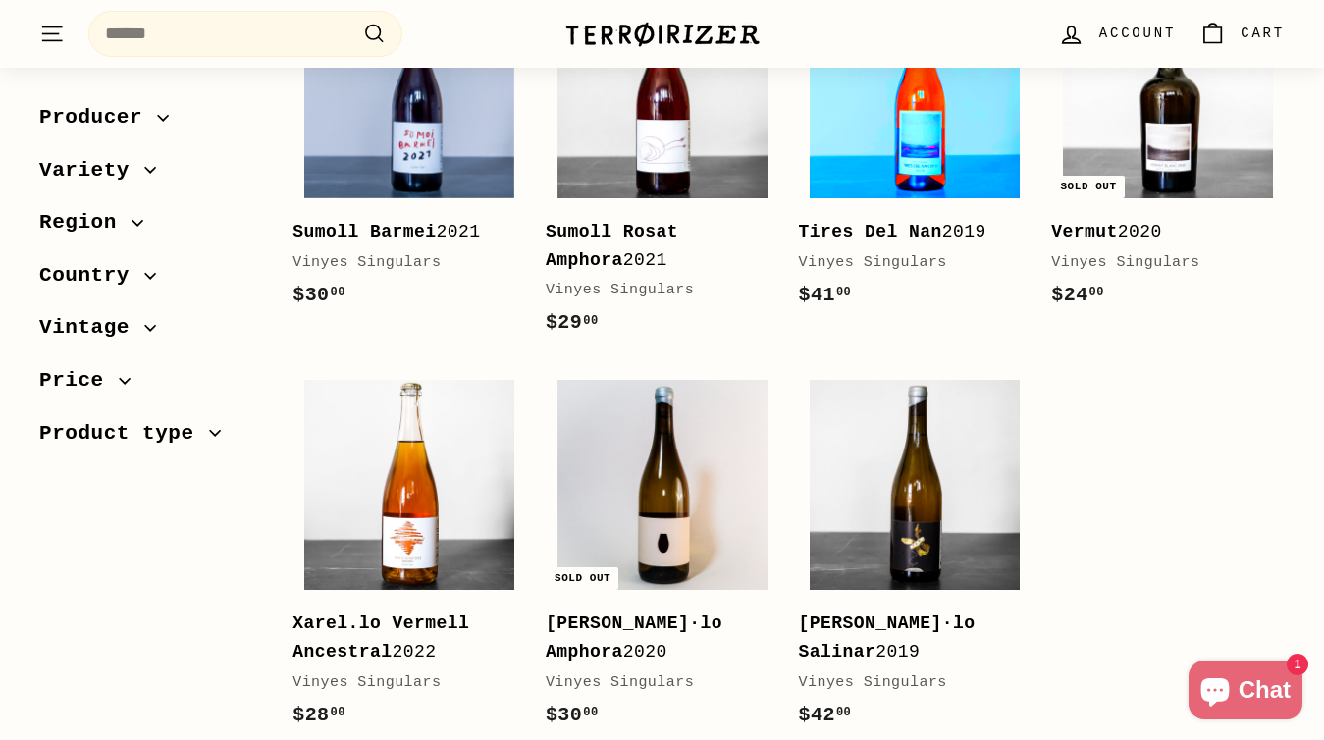
scroll to position [2398, 0]
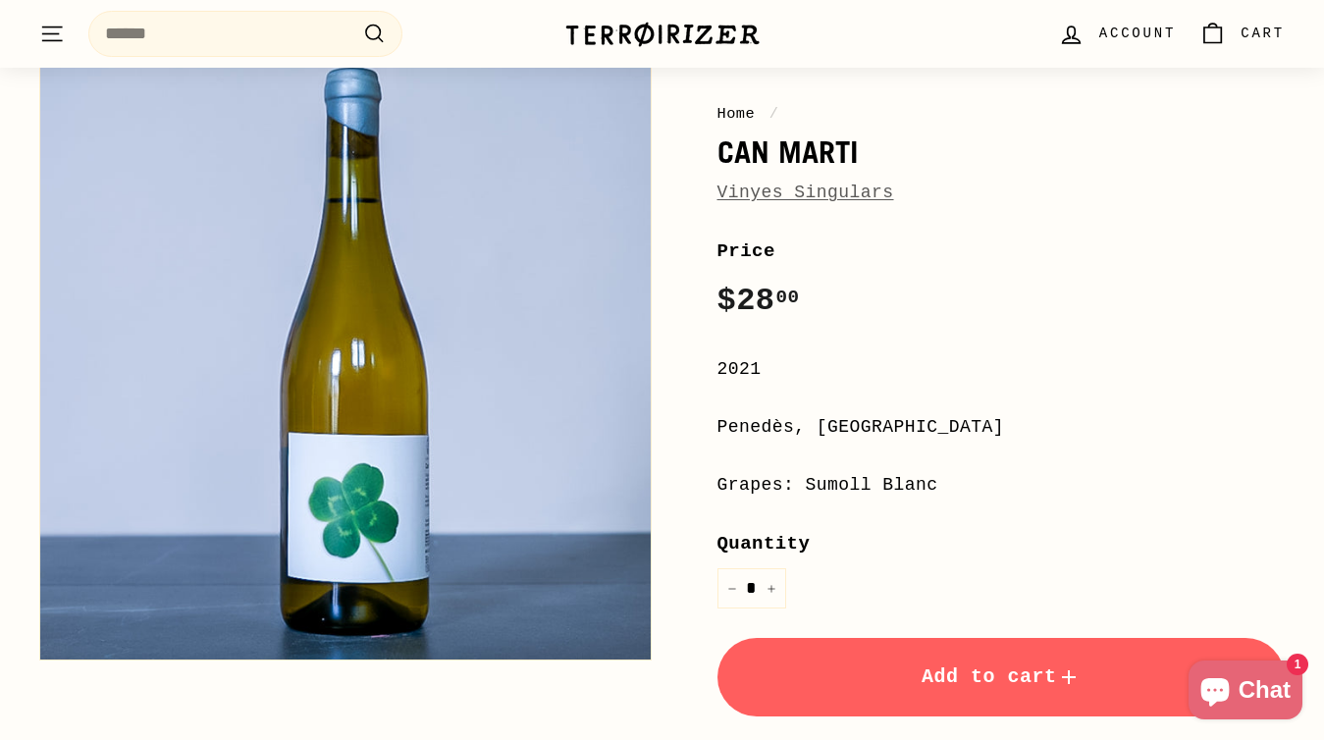
scroll to position [213, 0]
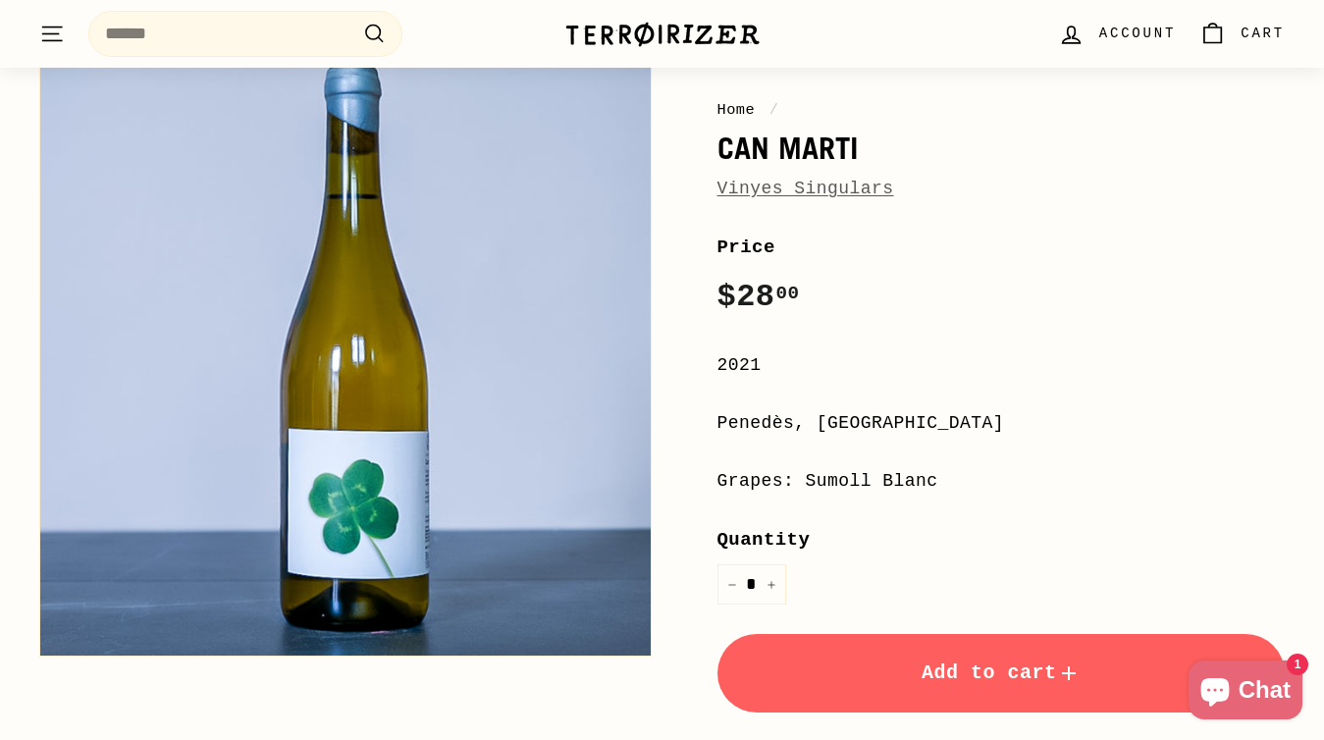
click at [1020, 694] on button "Add to cart" at bounding box center [1002, 673] width 568 height 79
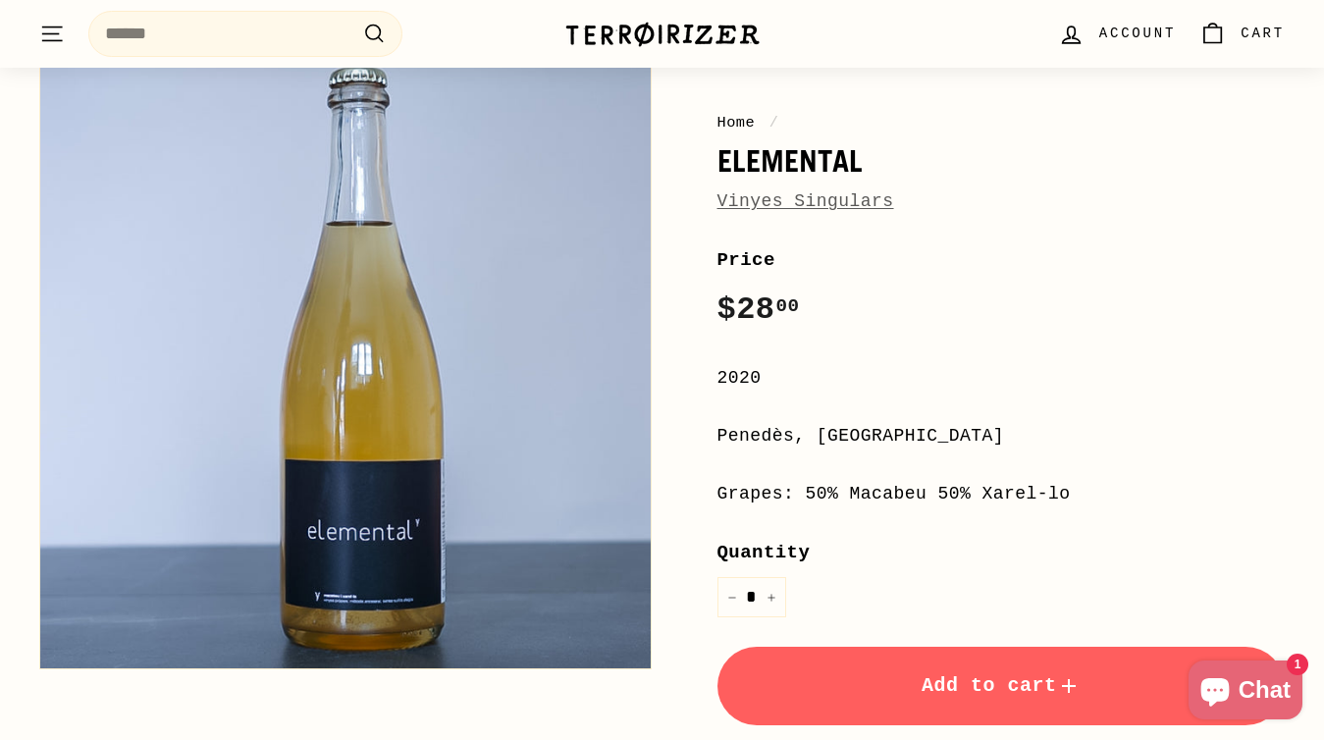
scroll to position [203, 0]
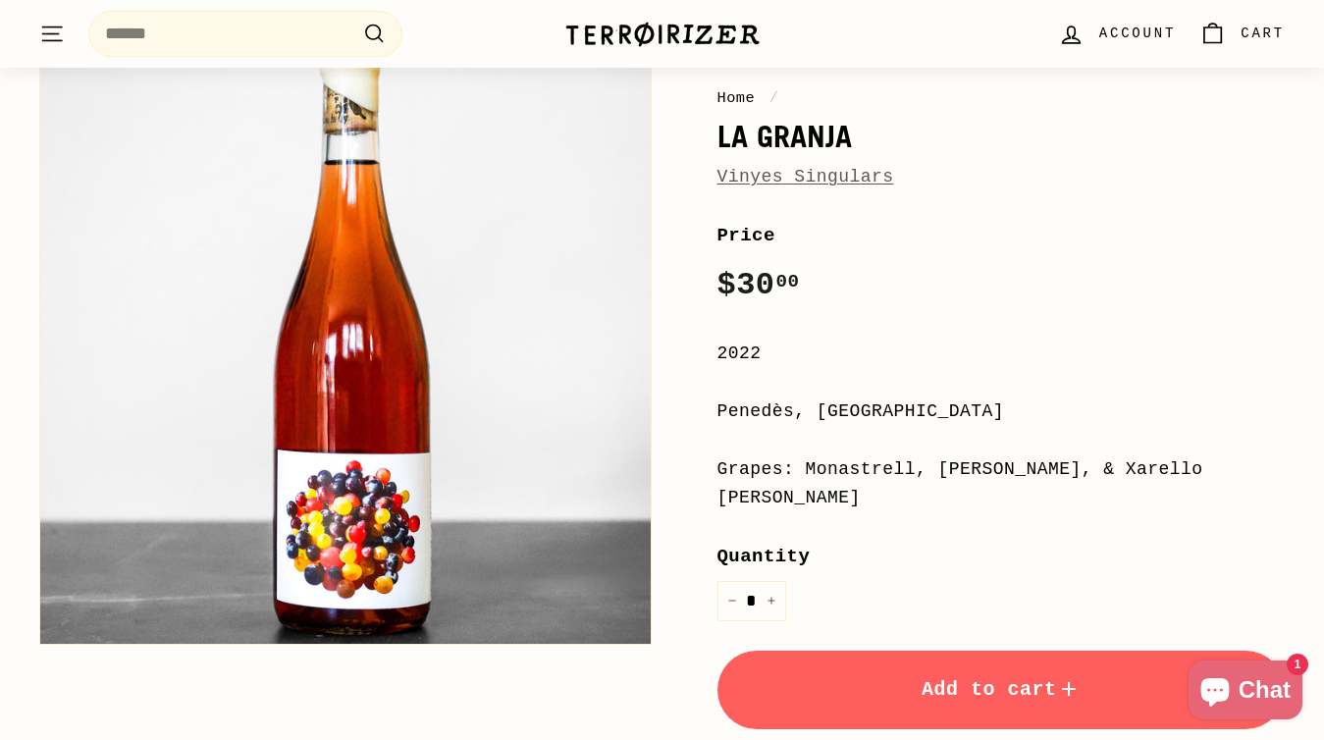
scroll to position [235, 0]
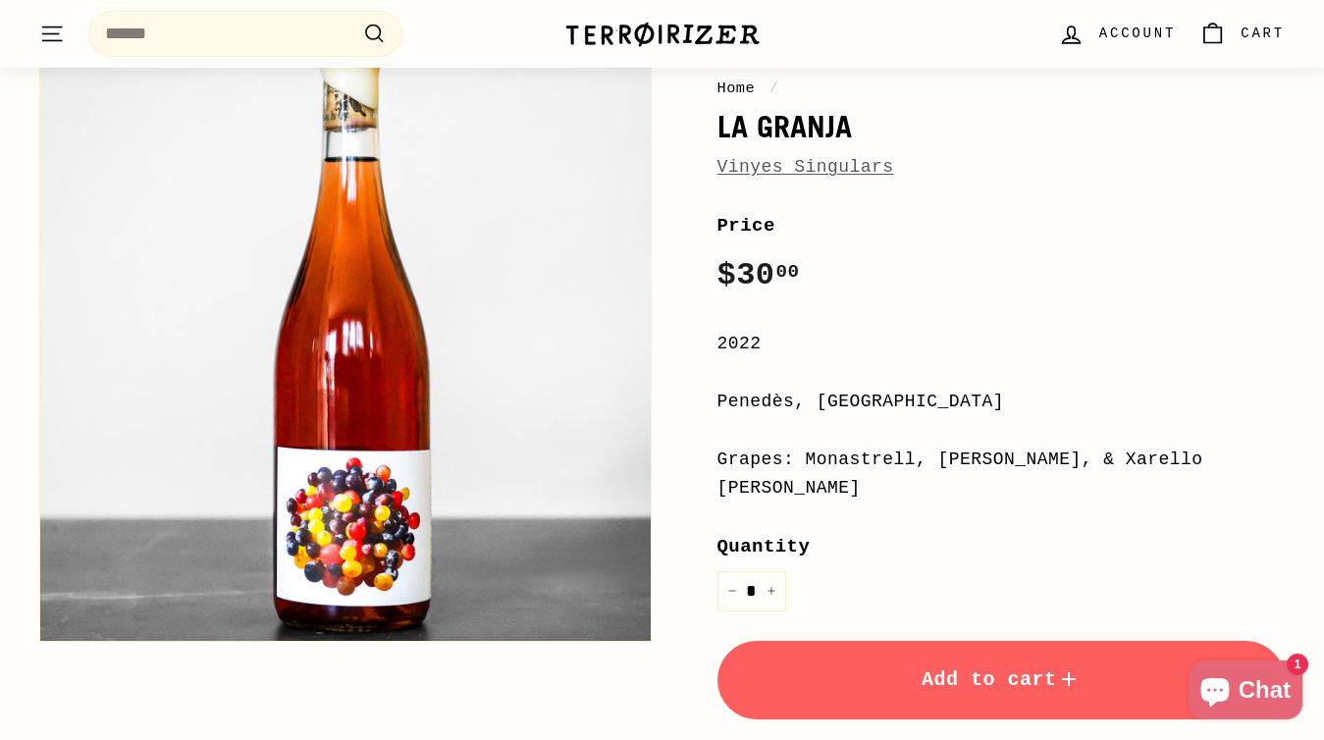
click at [1005, 669] on span "Add to cart" at bounding box center [1001, 680] width 159 height 23
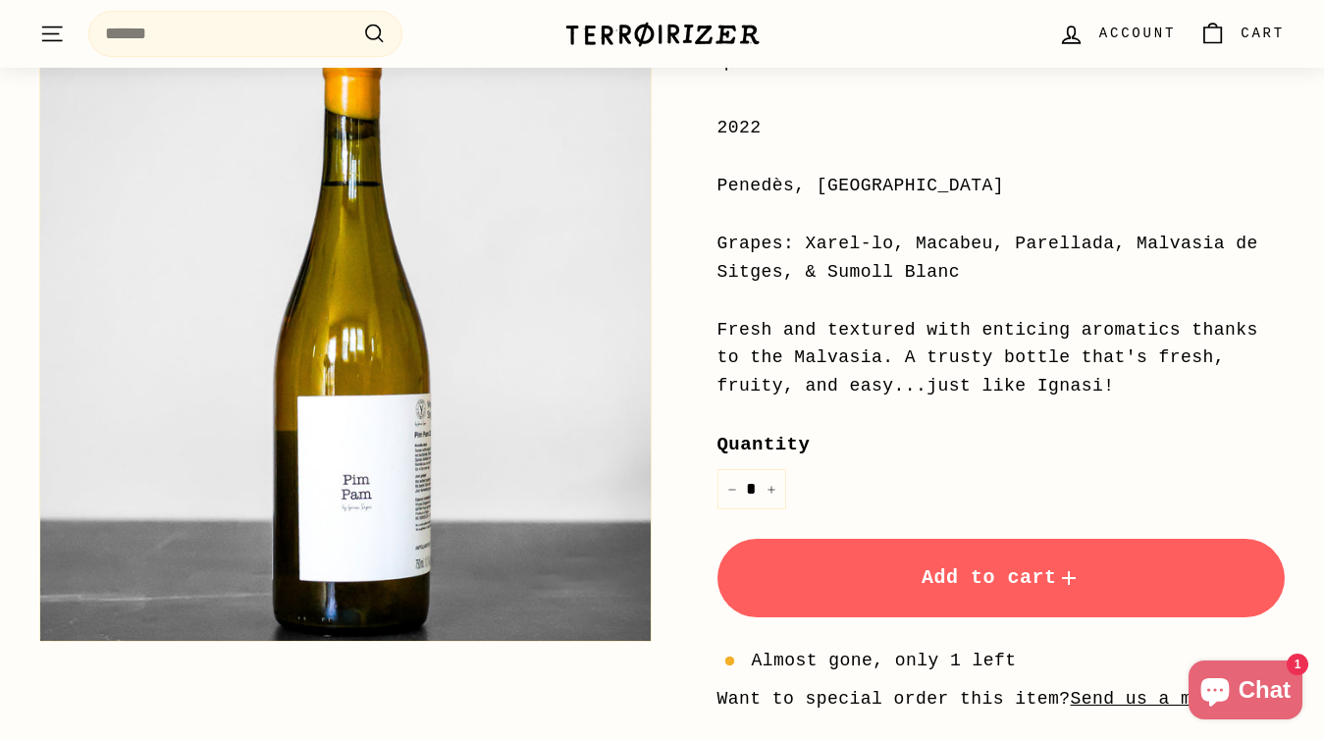
scroll to position [488, 0]
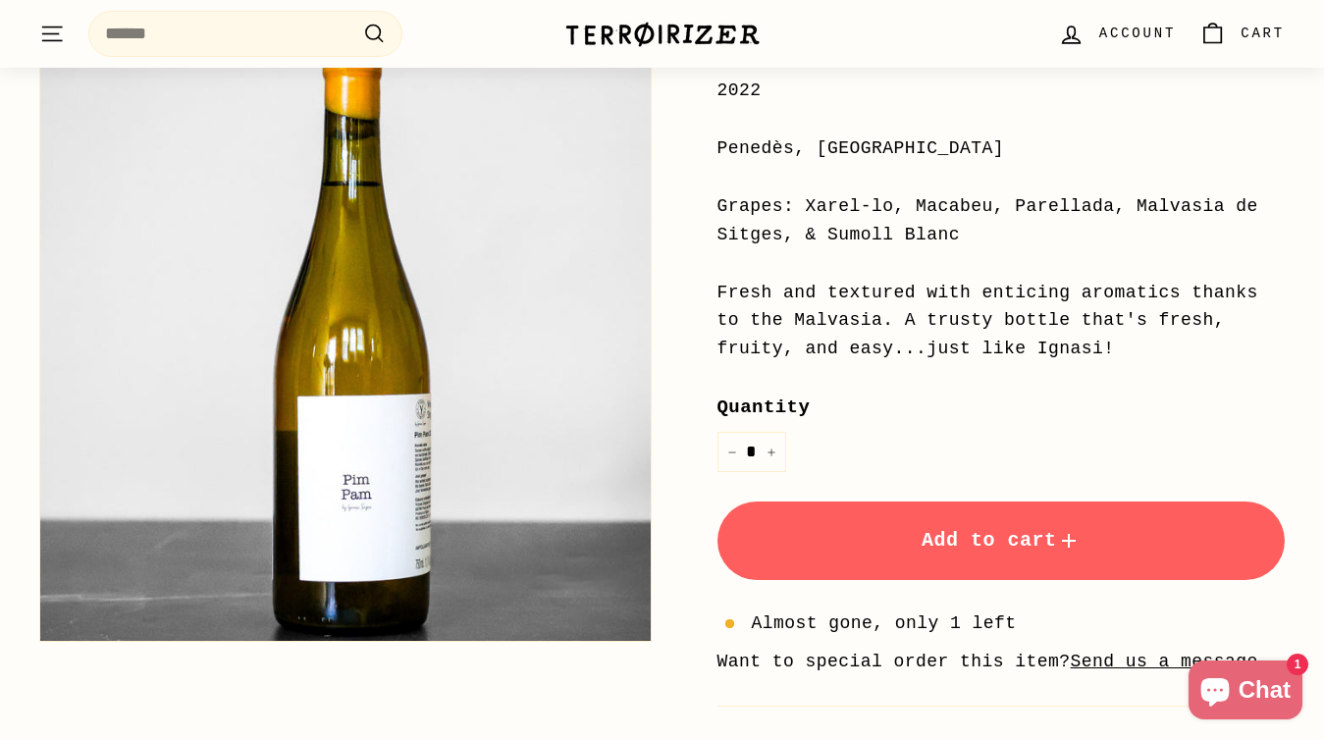
click at [983, 537] on span "Add to cart" at bounding box center [1001, 540] width 159 height 23
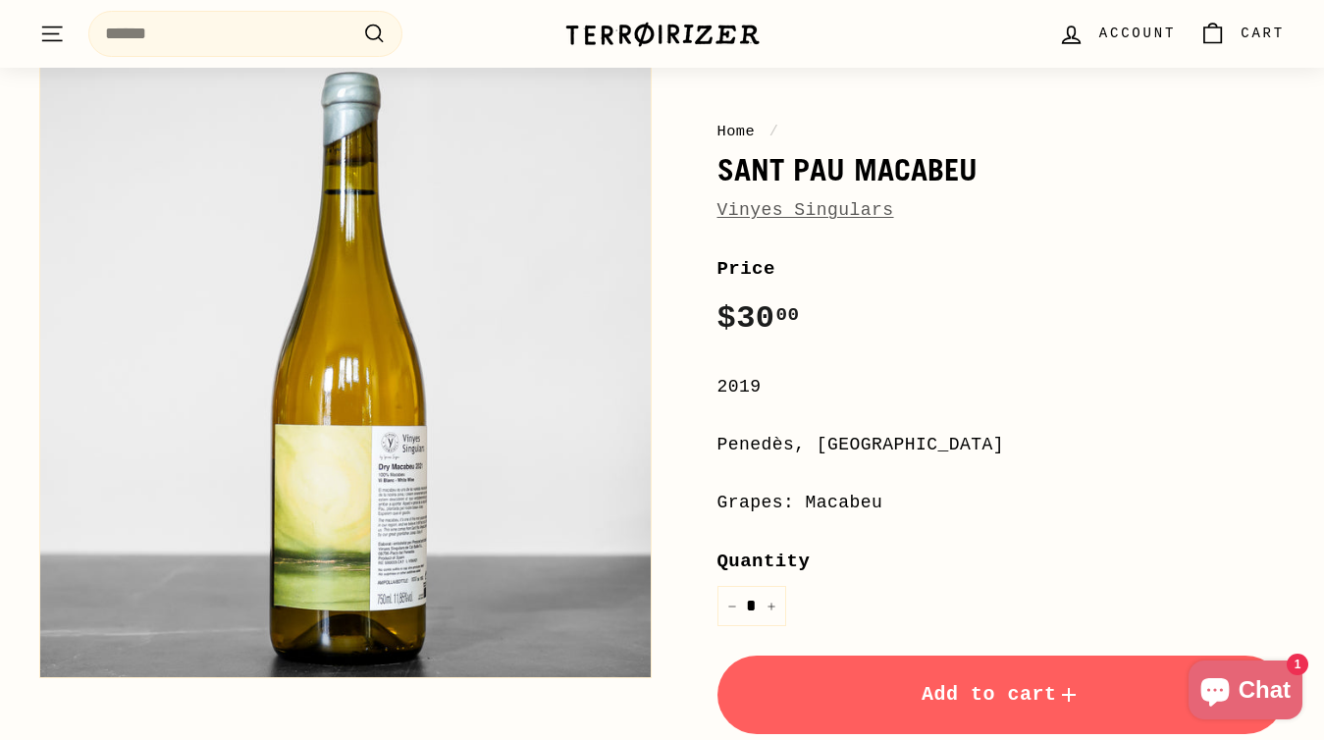
scroll to position [194, 0]
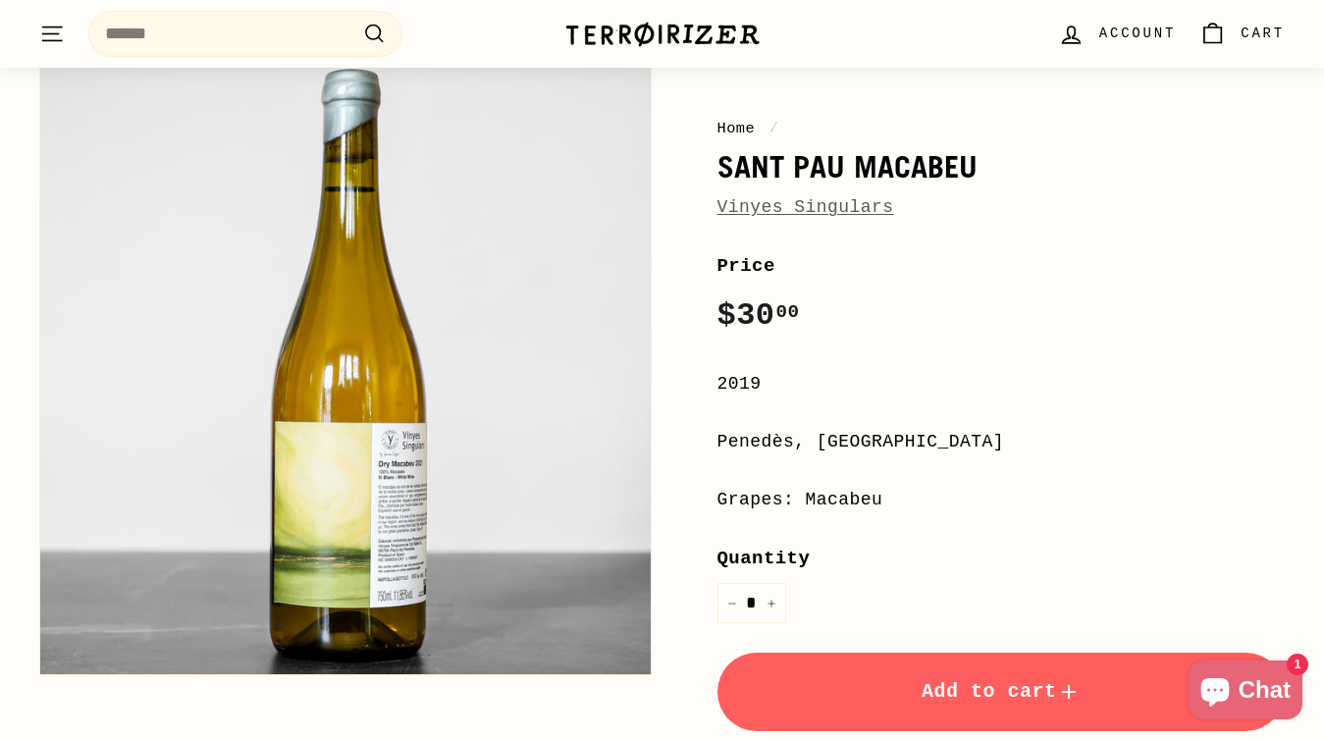
click at [927, 697] on span "Add to cart" at bounding box center [1001, 691] width 159 height 23
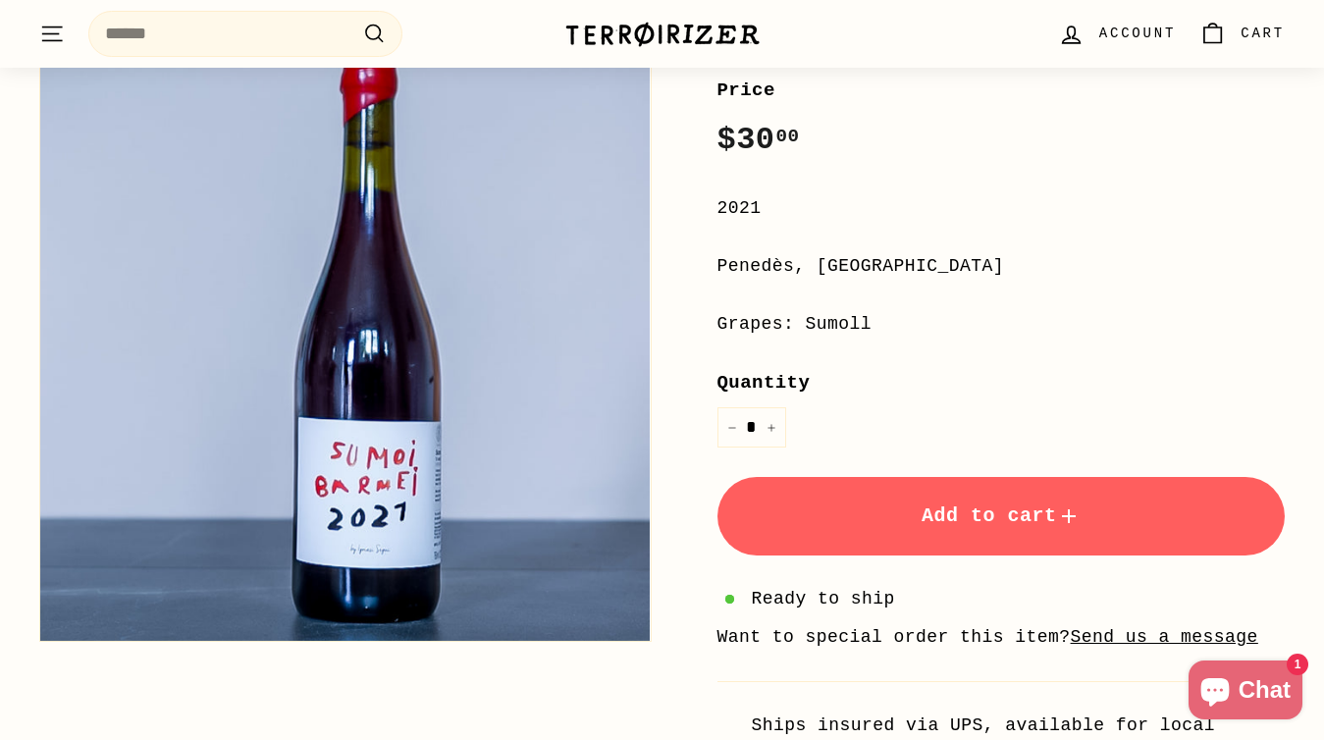
scroll to position [454, 0]
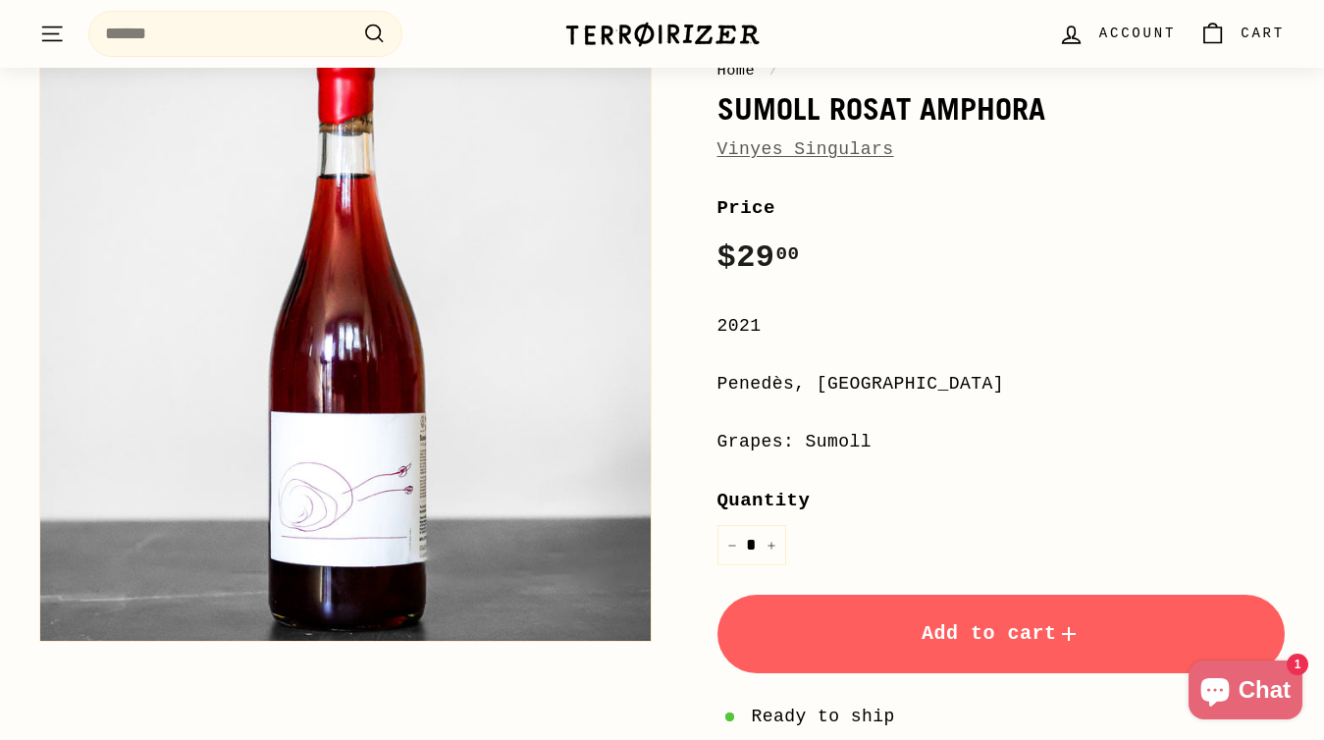
scroll to position [255, 0]
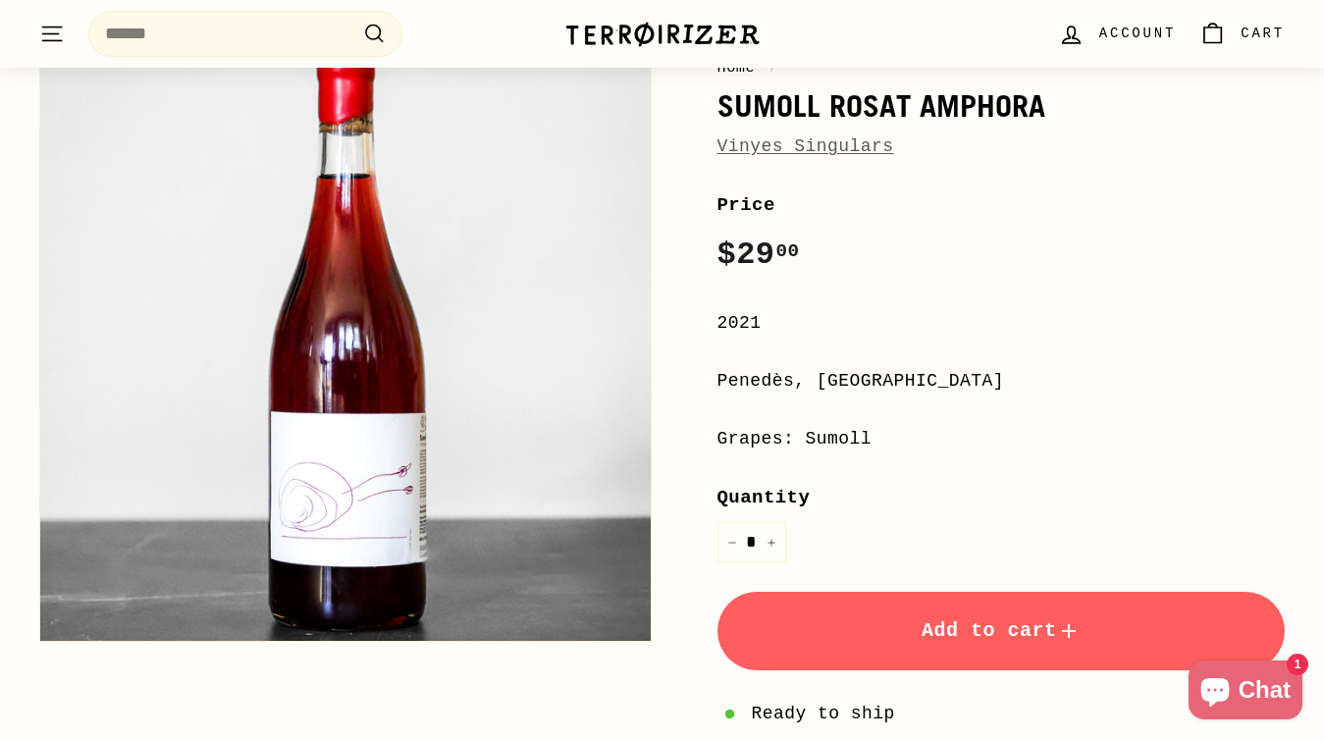
click at [942, 635] on span "Add to cart" at bounding box center [1001, 630] width 159 height 23
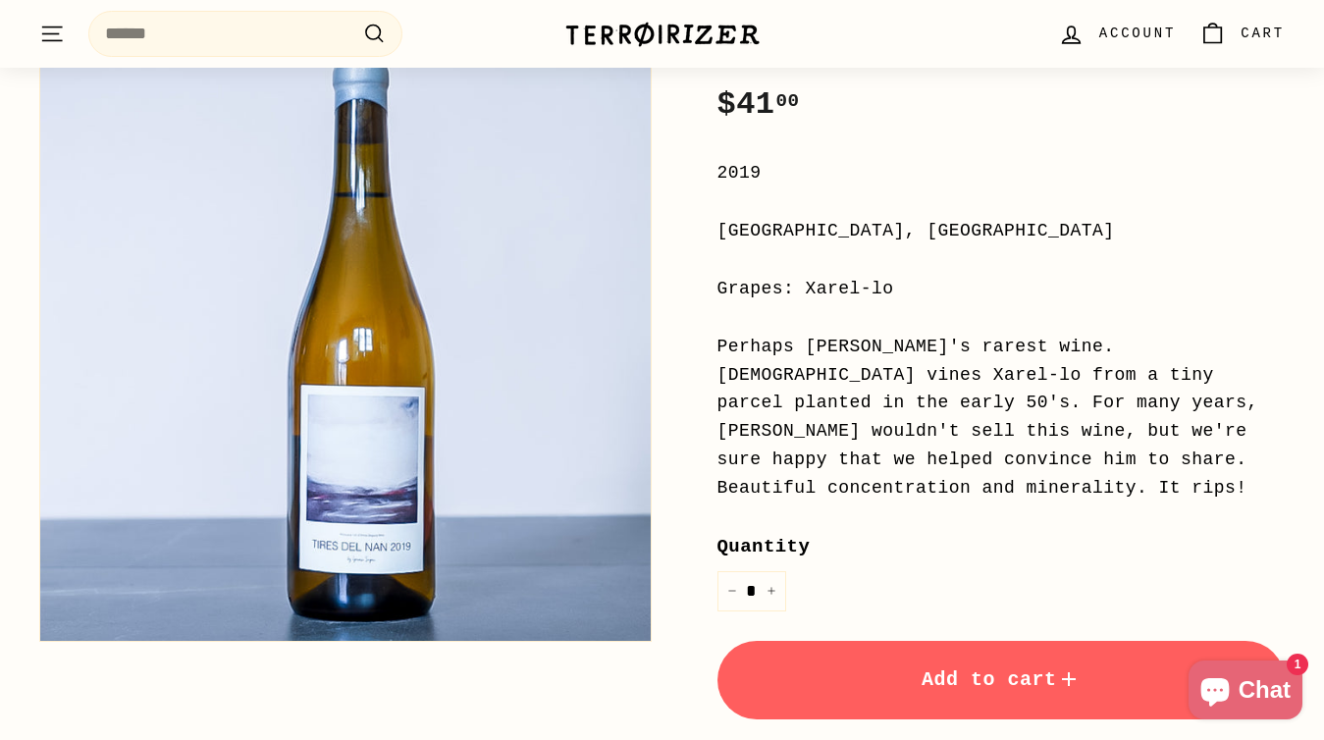
scroll to position [414, 0]
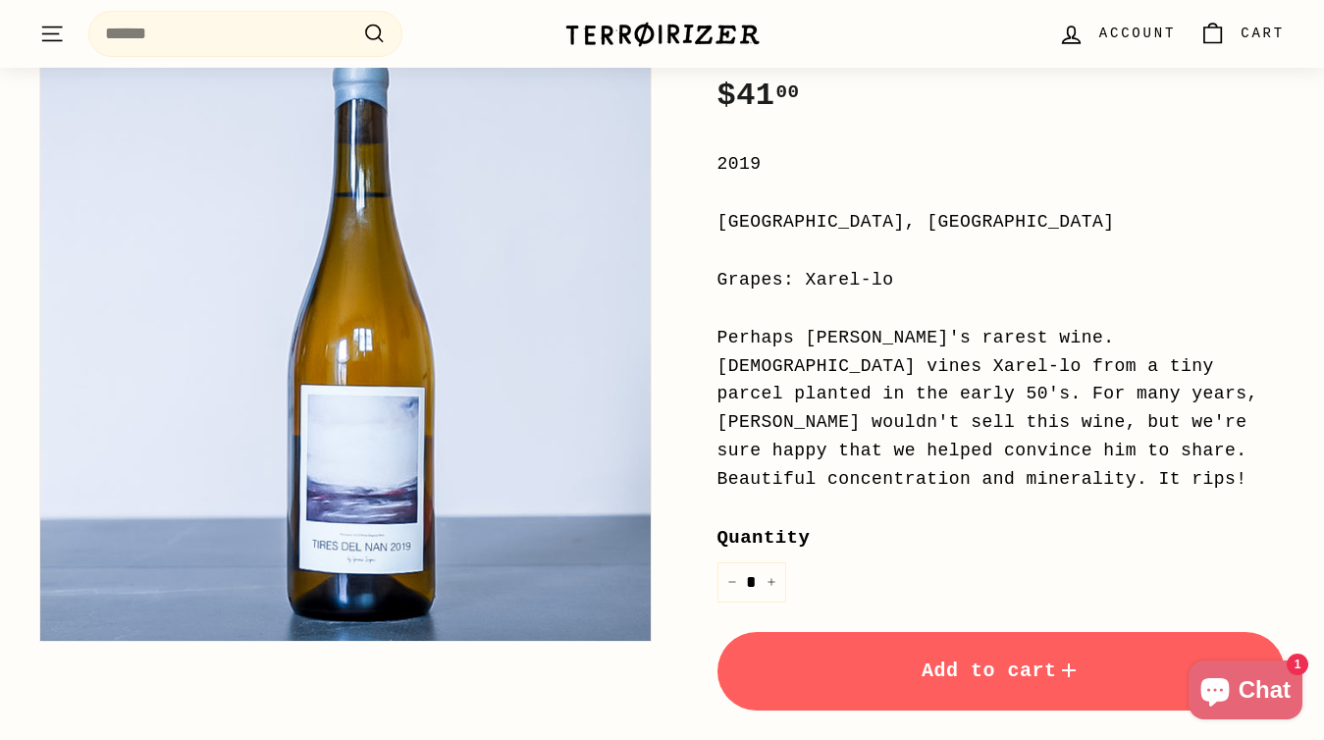
click at [922, 665] on span "Add to cart" at bounding box center [1001, 671] width 159 height 23
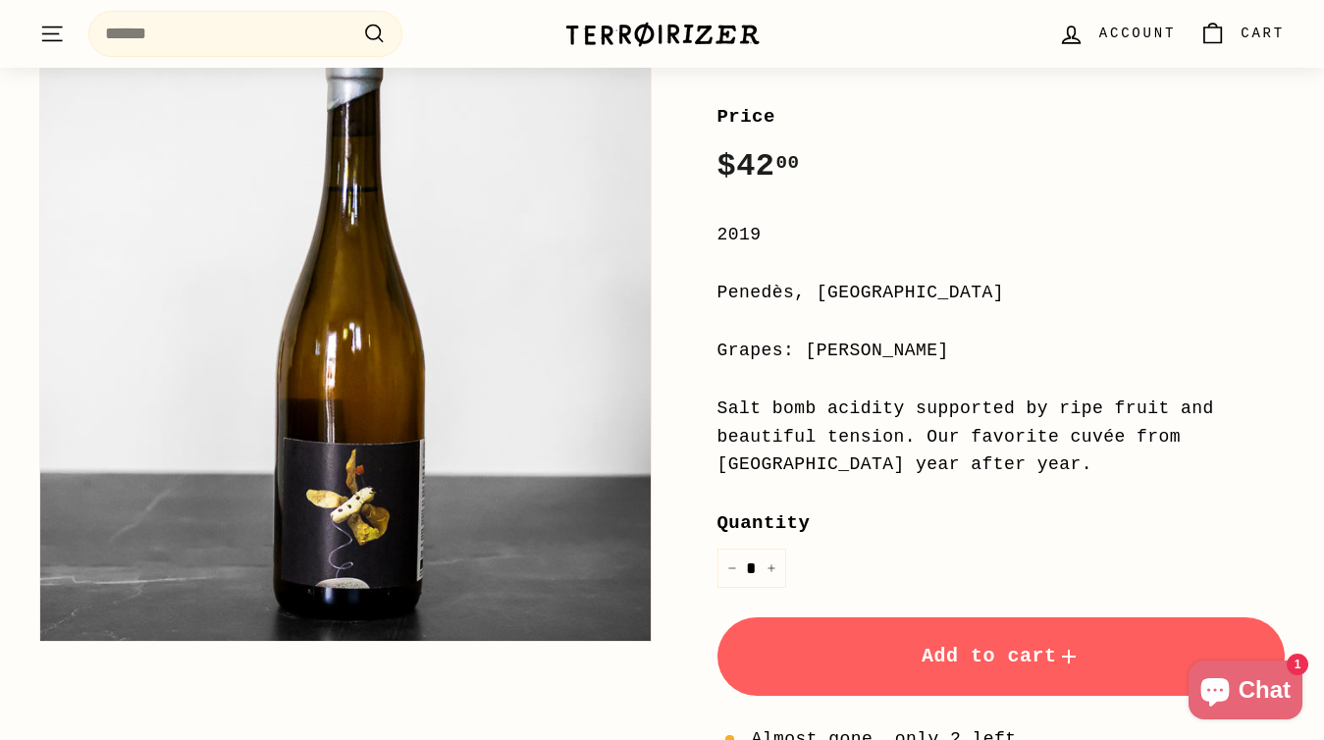
scroll to position [358, 0]
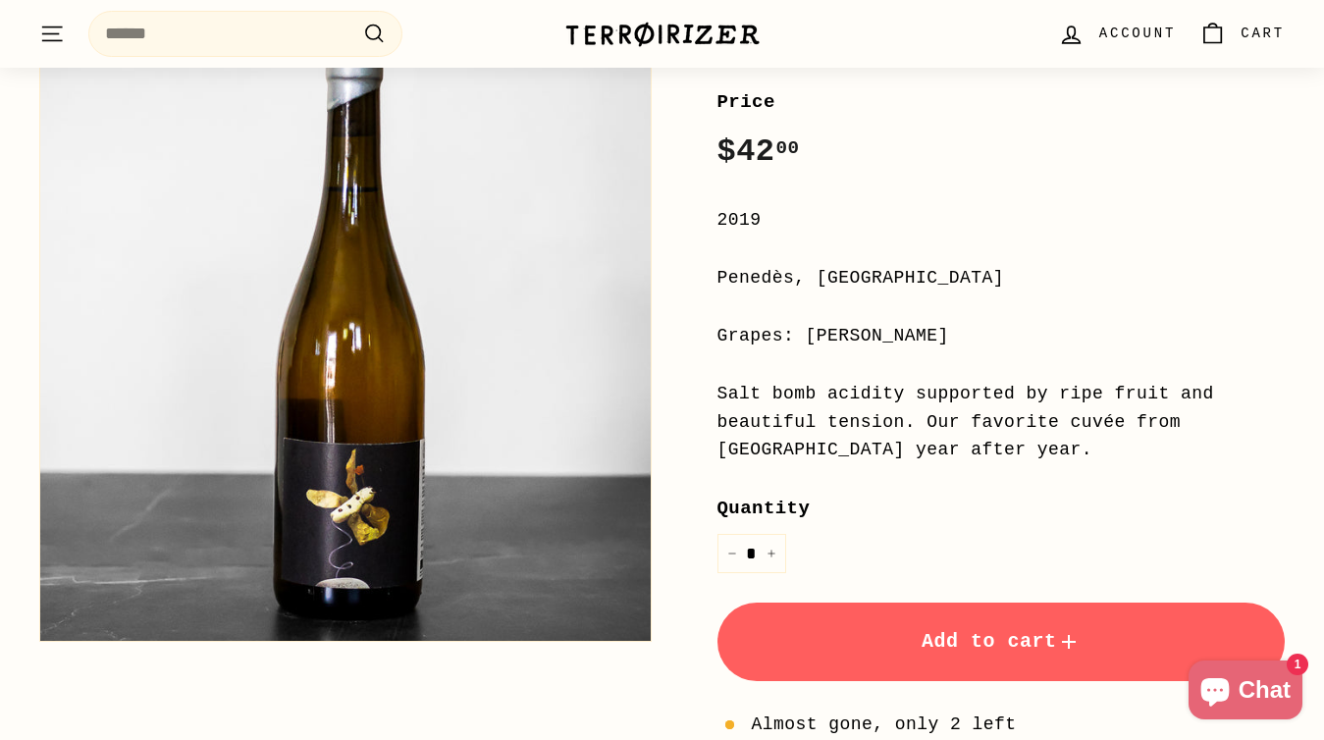
click at [972, 638] on span "Add to cart" at bounding box center [1001, 641] width 159 height 23
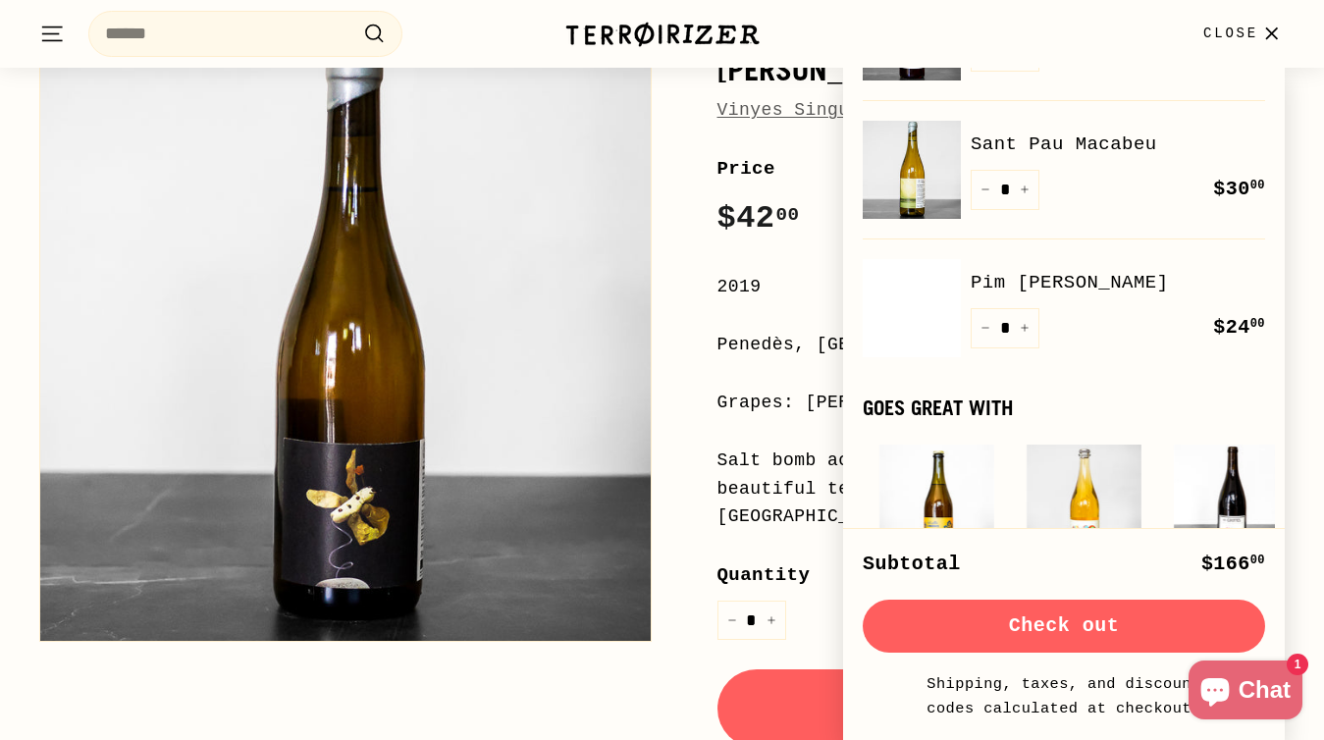
scroll to position [351, 0]
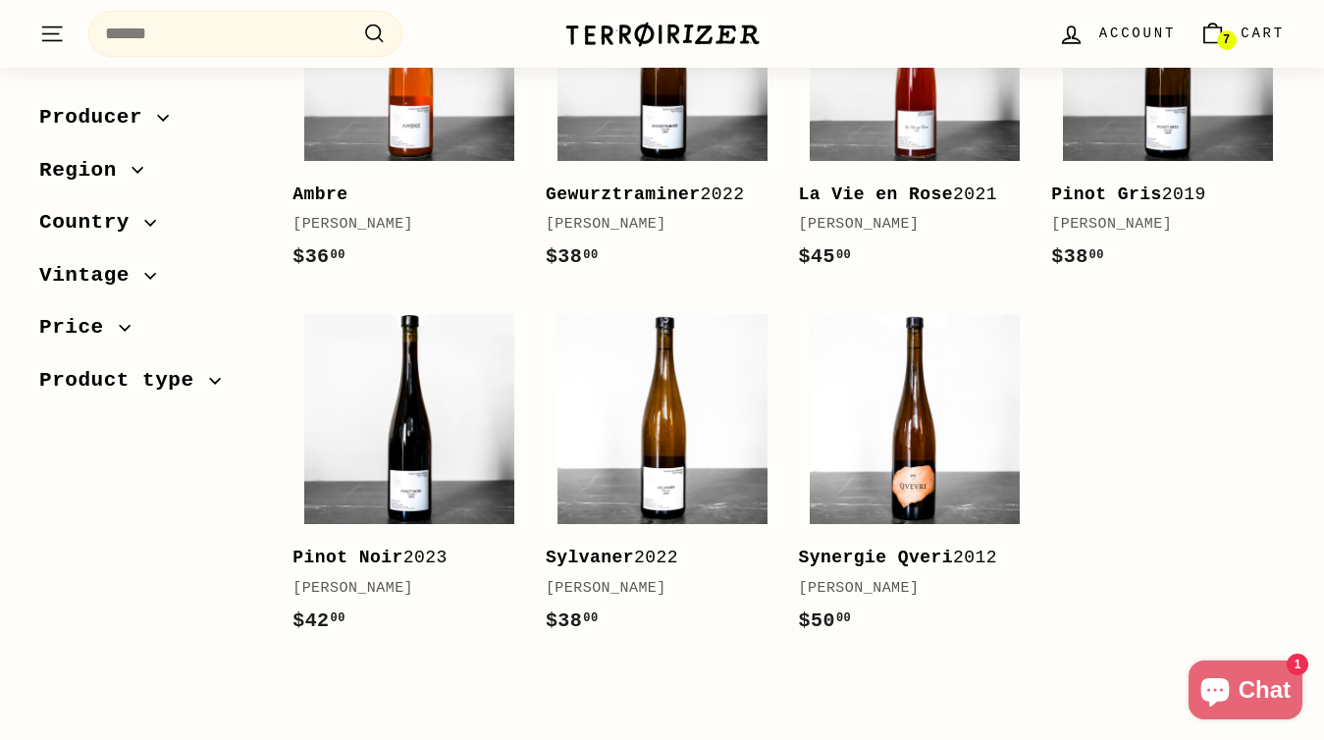
scroll to position [480, 0]
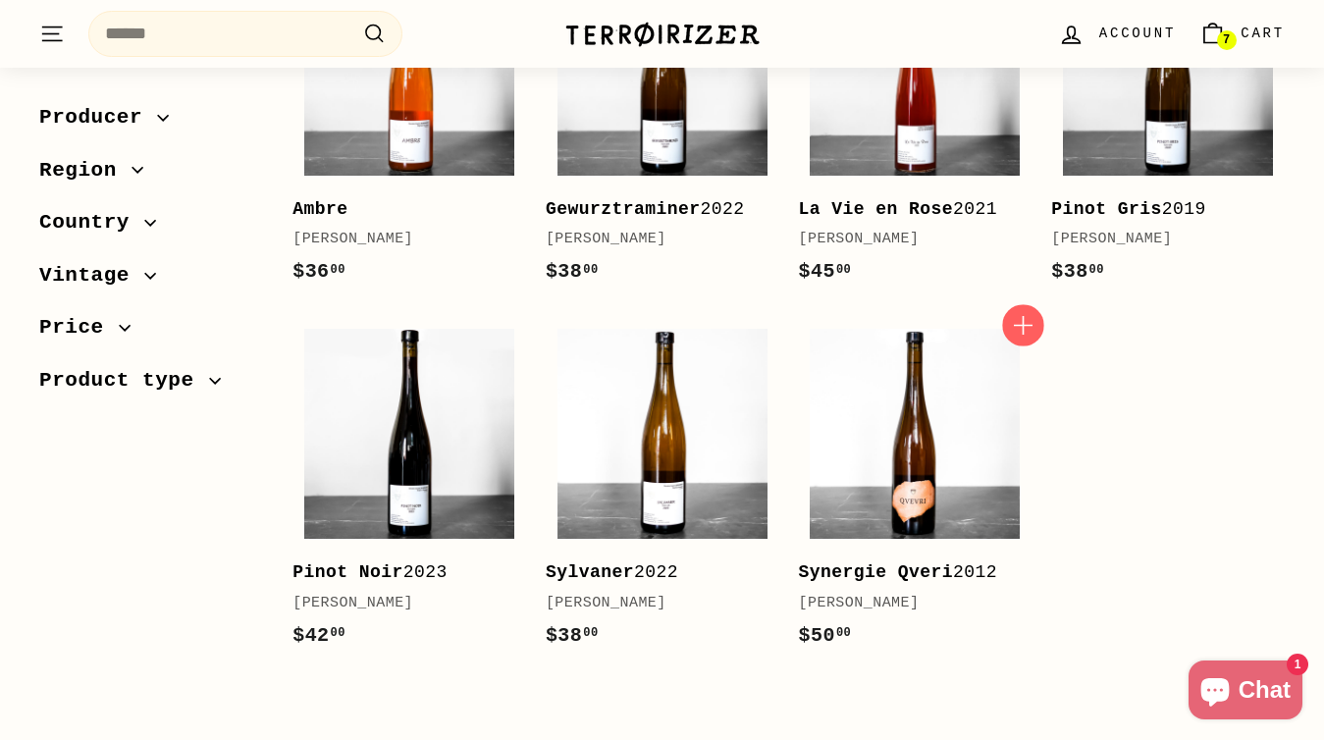
click at [1020, 326] on icon "button" at bounding box center [1023, 325] width 19 height 19
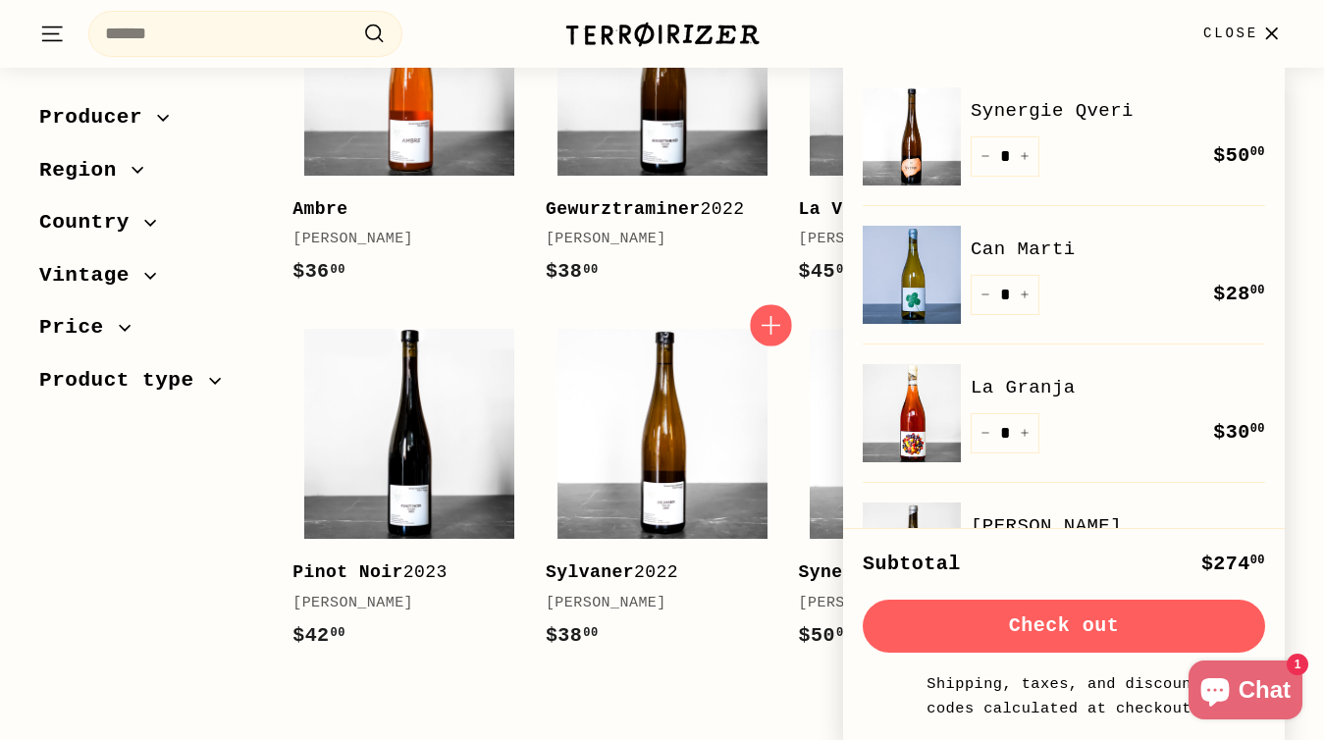
click at [771, 326] on icon "button" at bounding box center [771, 325] width 19 height 19
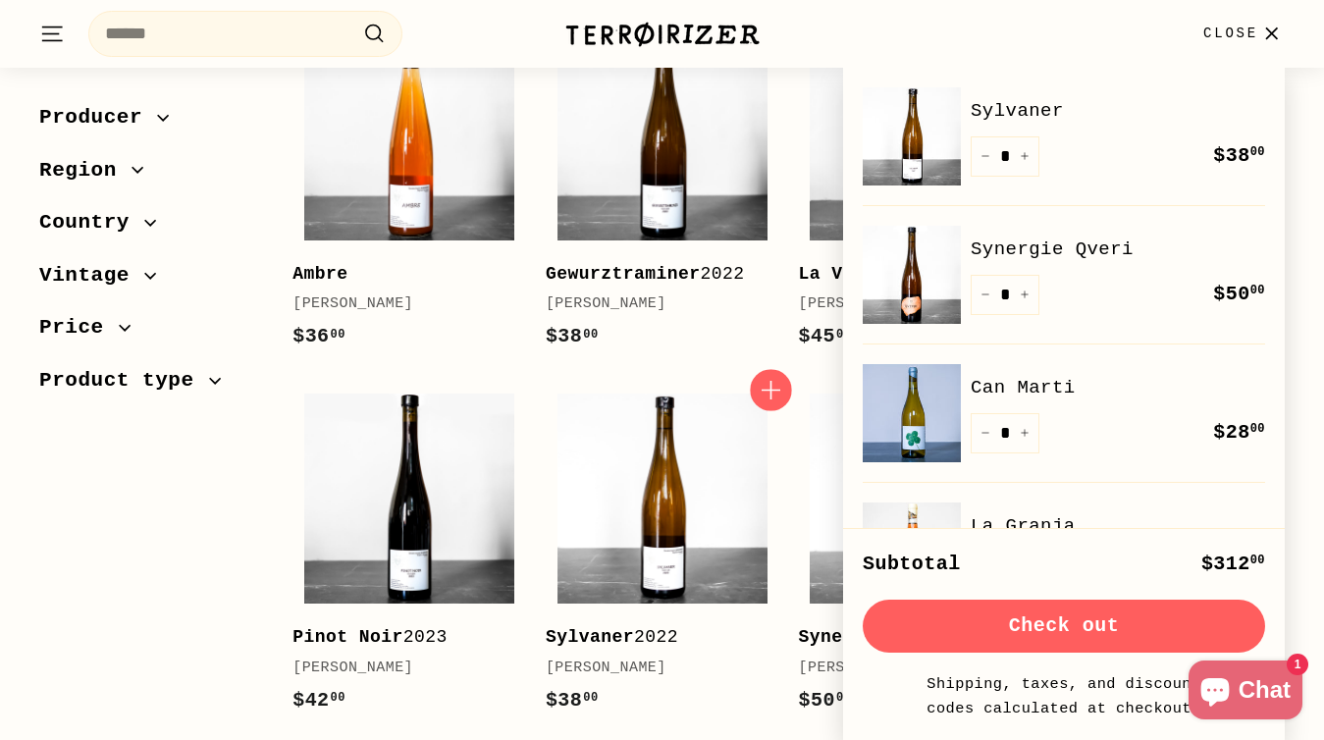
scroll to position [385, 0]
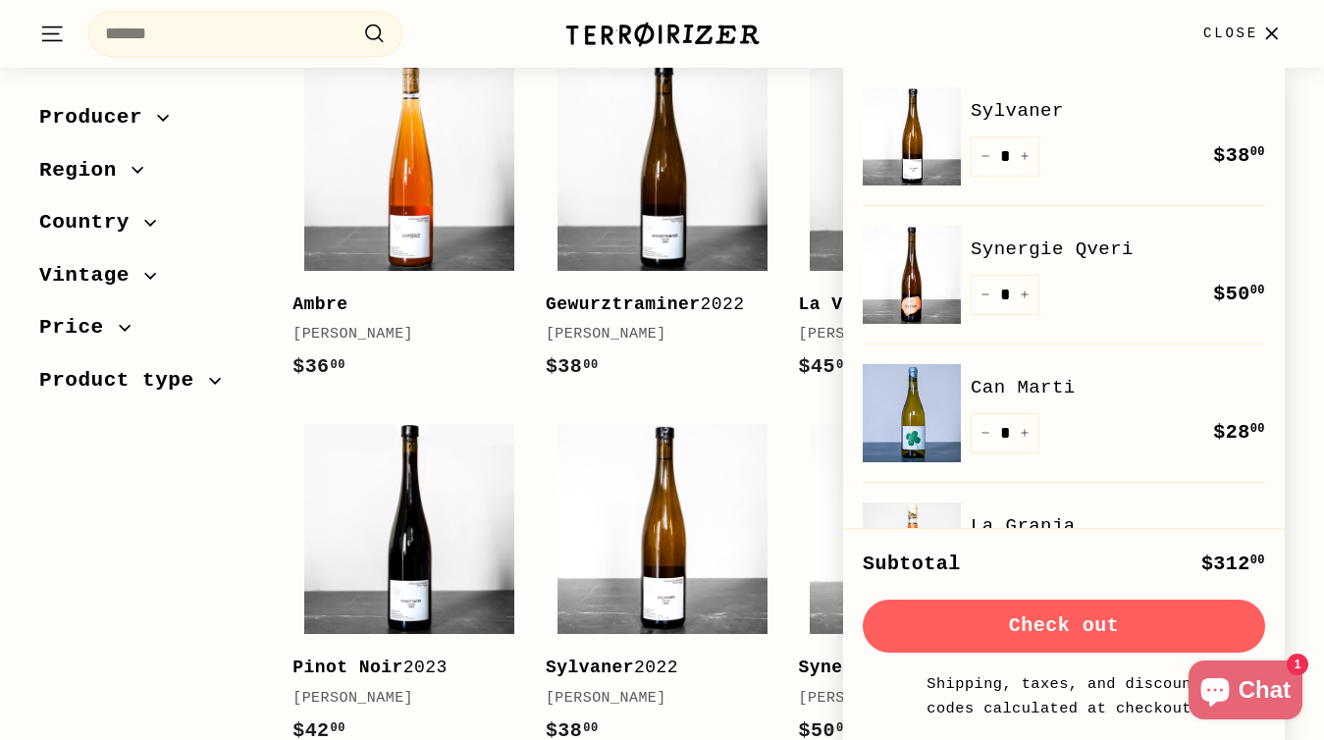
click at [1230, 29] on span "Close" at bounding box center [1231, 34] width 55 height 22
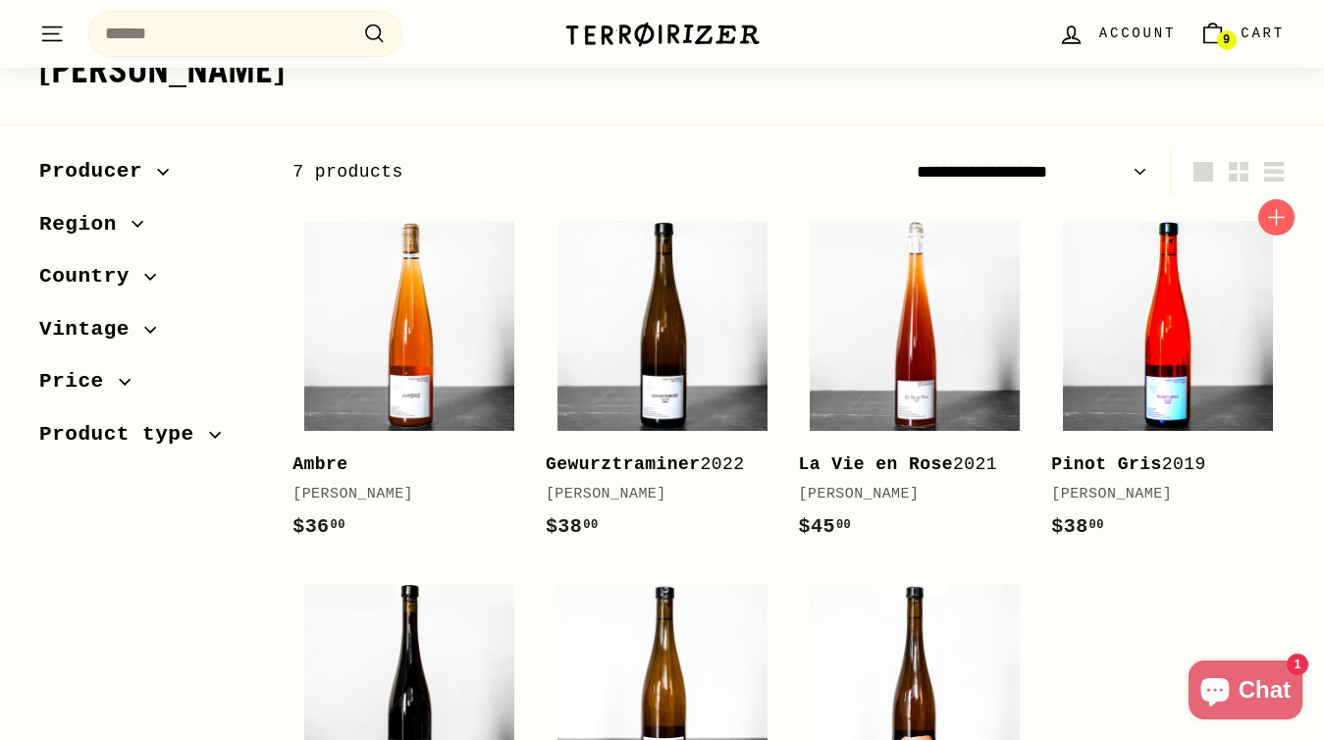
scroll to position [215, 0]
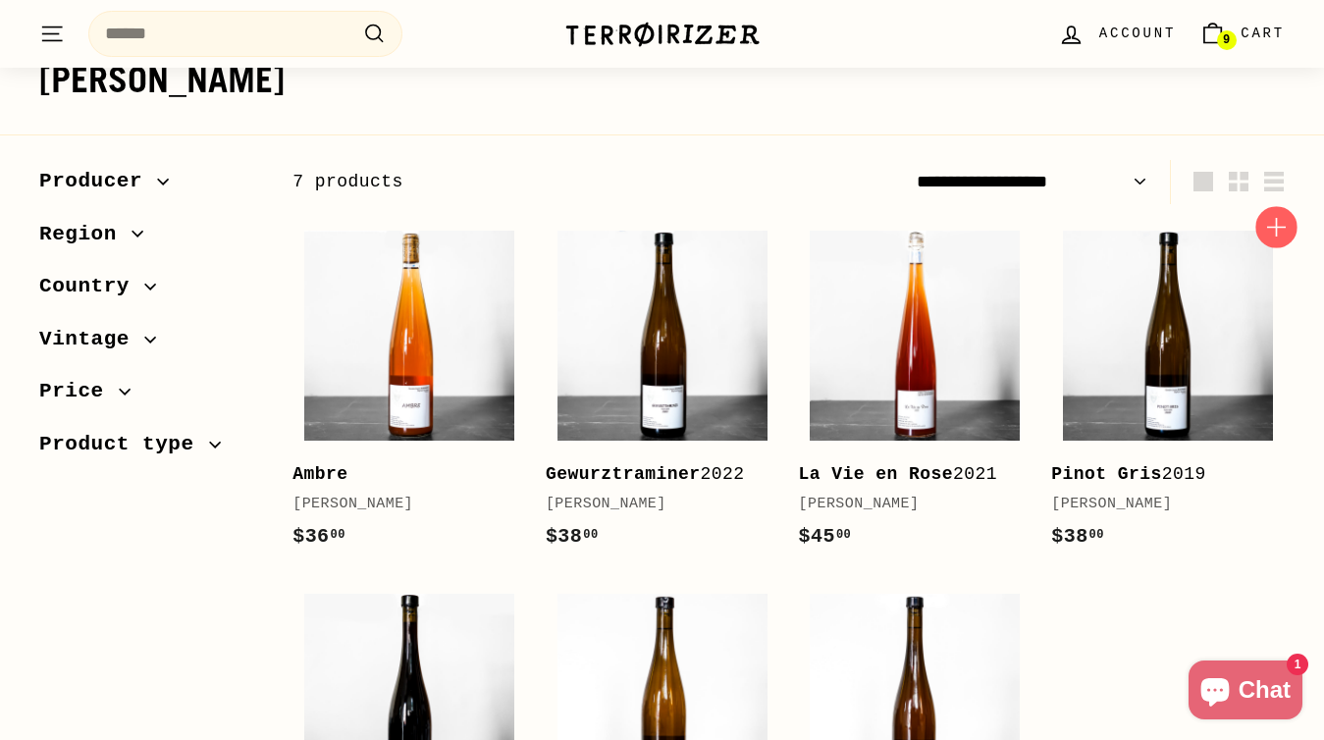
click at [1273, 230] on icon "button" at bounding box center [1276, 227] width 26 height 26
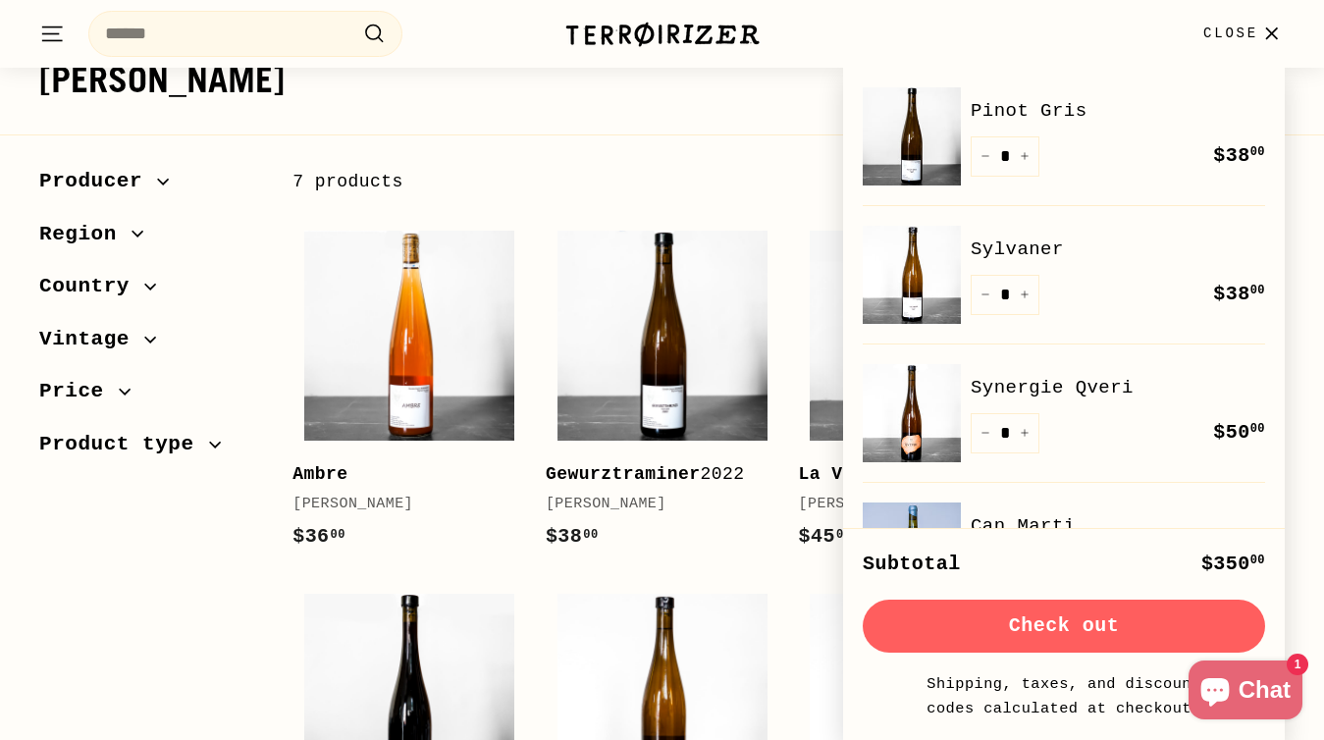
click at [1260, 22] on icon "button" at bounding box center [1271, 34] width 27 height 27
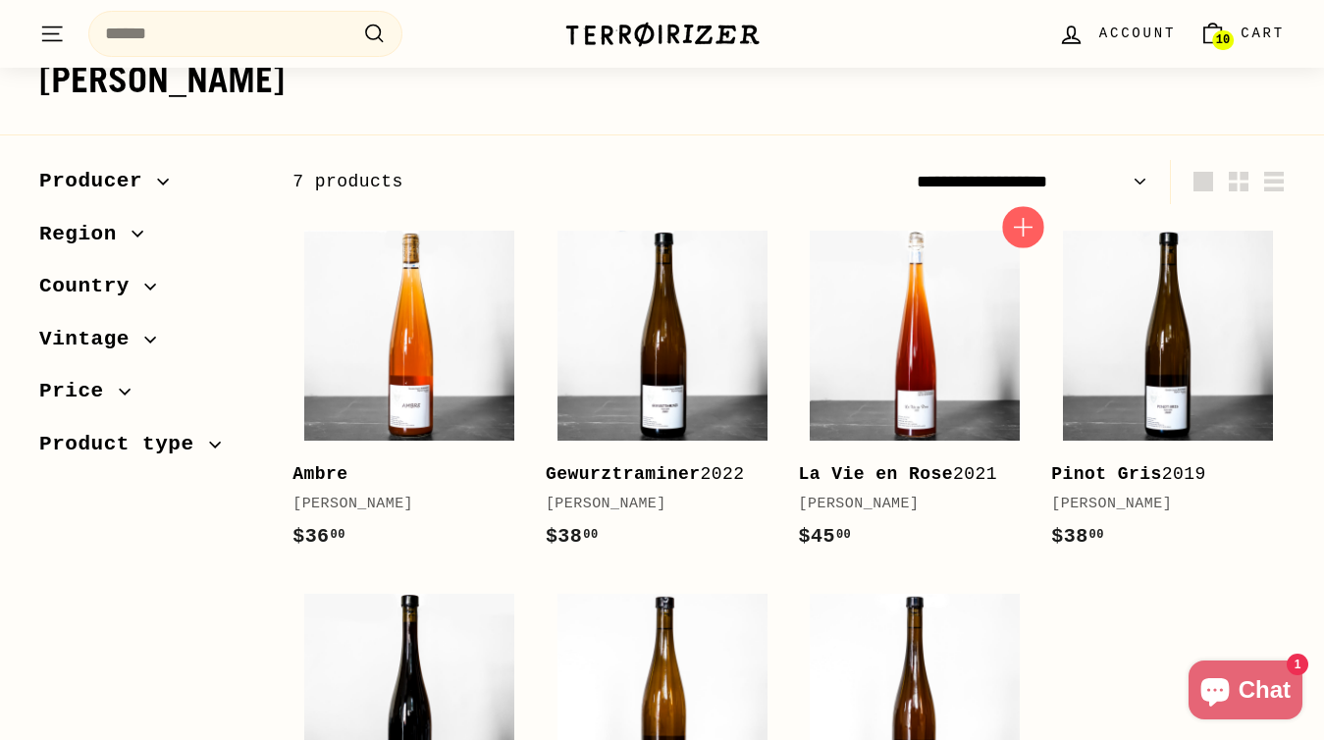
click at [1022, 226] on icon "button" at bounding box center [1023, 227] width 19 height 19
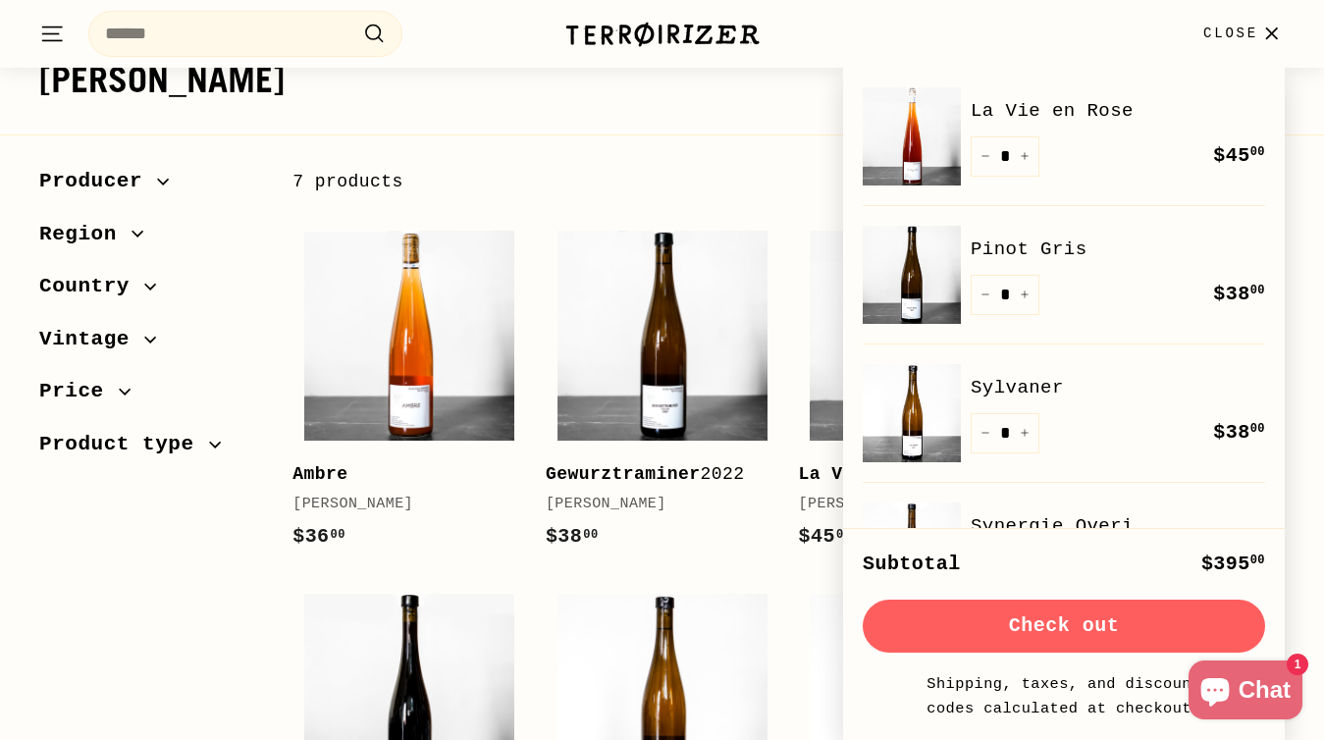
click at [1256, 29] on span "Close" at bounding box center [1231, 34] width 55 height 22
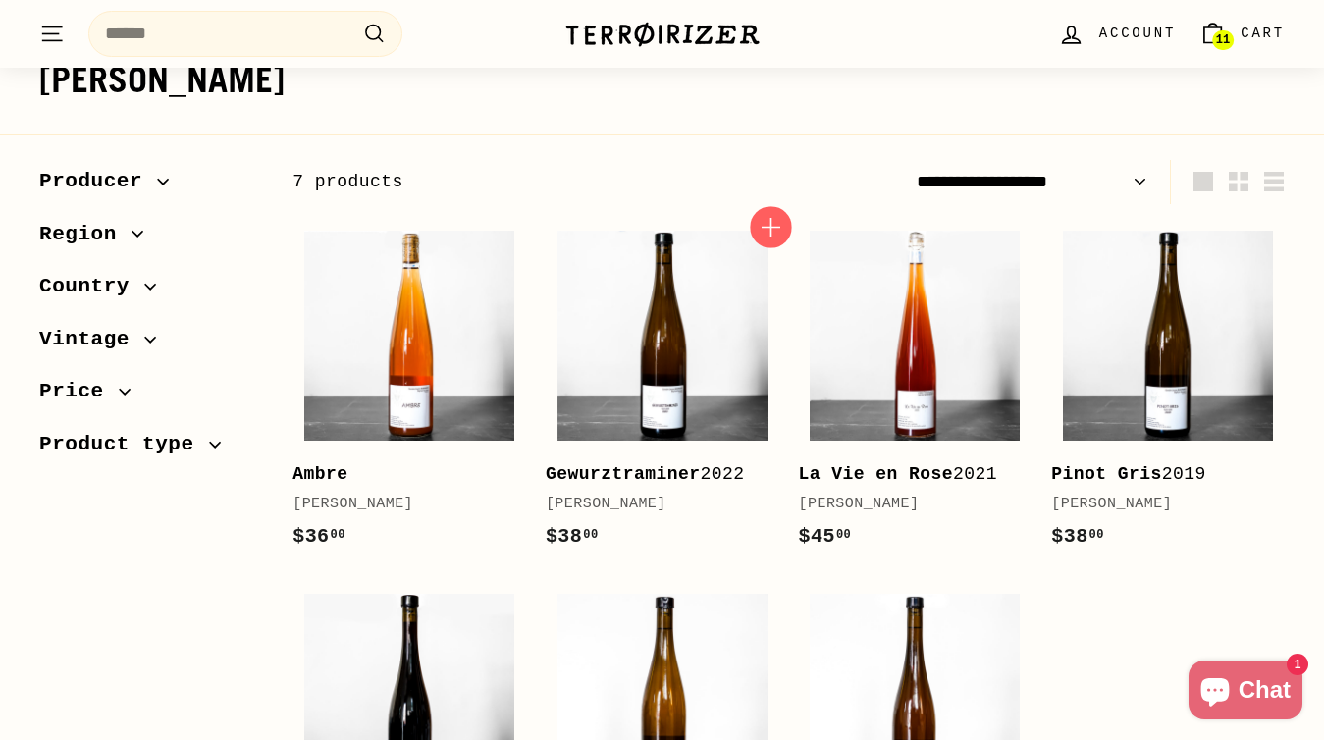
click at [762, 232] on icon "button" at bounding box center [771, 227] width 26 height 26
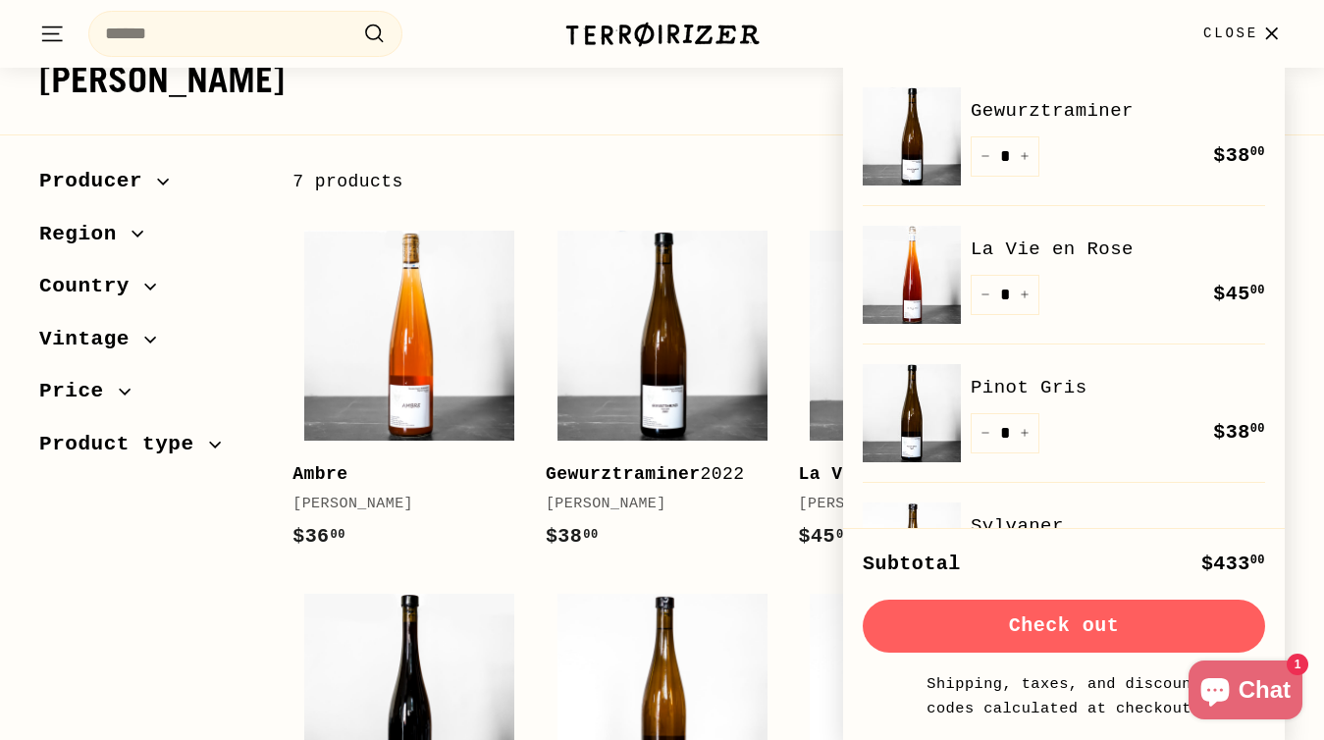
click at [1228, 28] on span "Close" at bounding box center [1231, 34] width 55 height 22
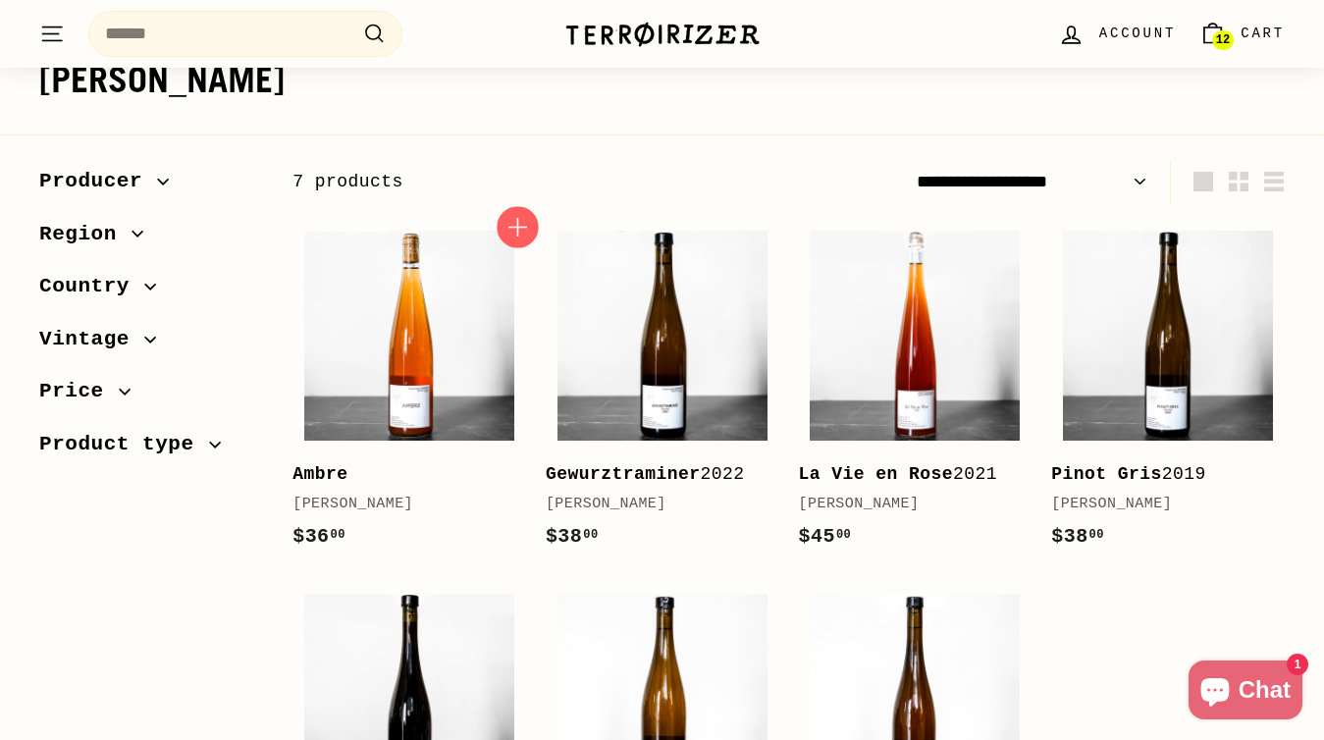
click at [516, 228] on icon "button" at bounding box center [517, 227] width 19 height 19
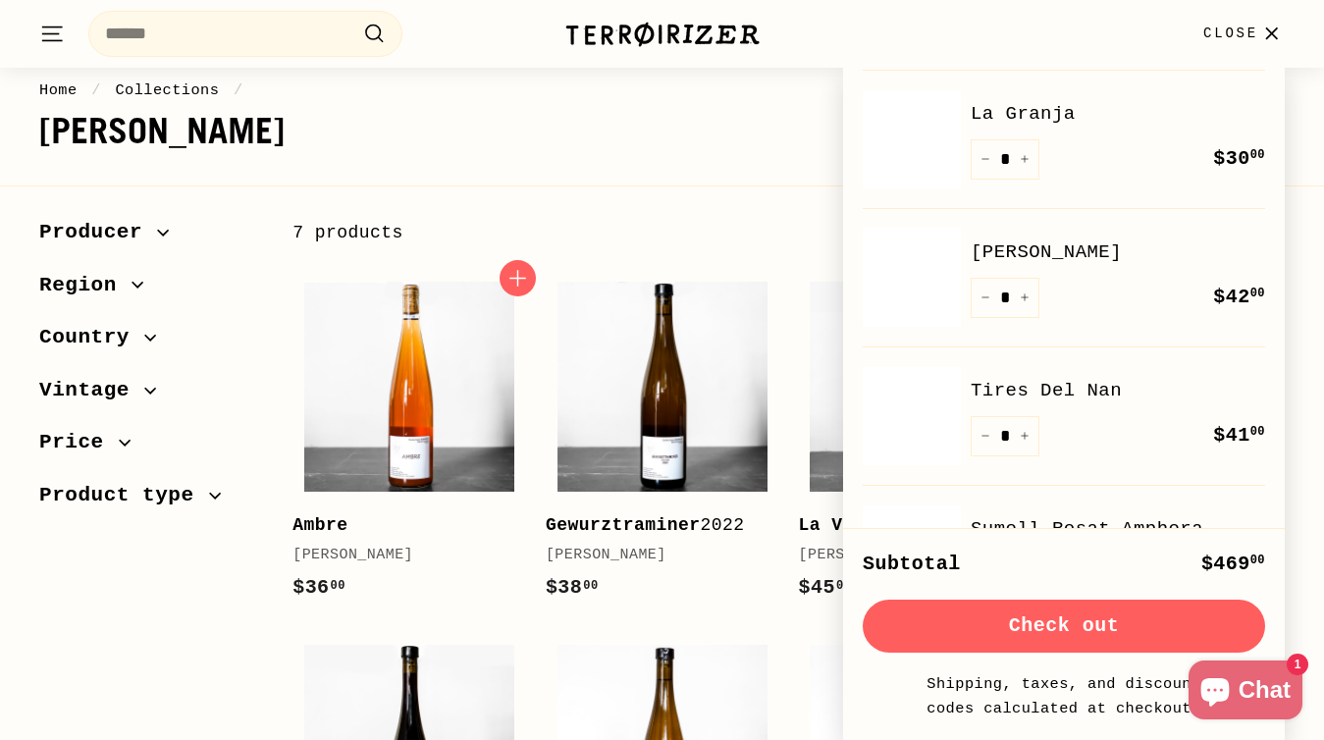
scroll to position [965, 0]
click at [986, 160] on icon "Reduce item quantity by one" at bounding box center [985, 160] width 7 height 0
type input "*"
click at [1087, 620] on button "Check out" at bounding box center [1064, 626] width 402 height 53
